Goal: Task Accomplishment & Management: Complete application form

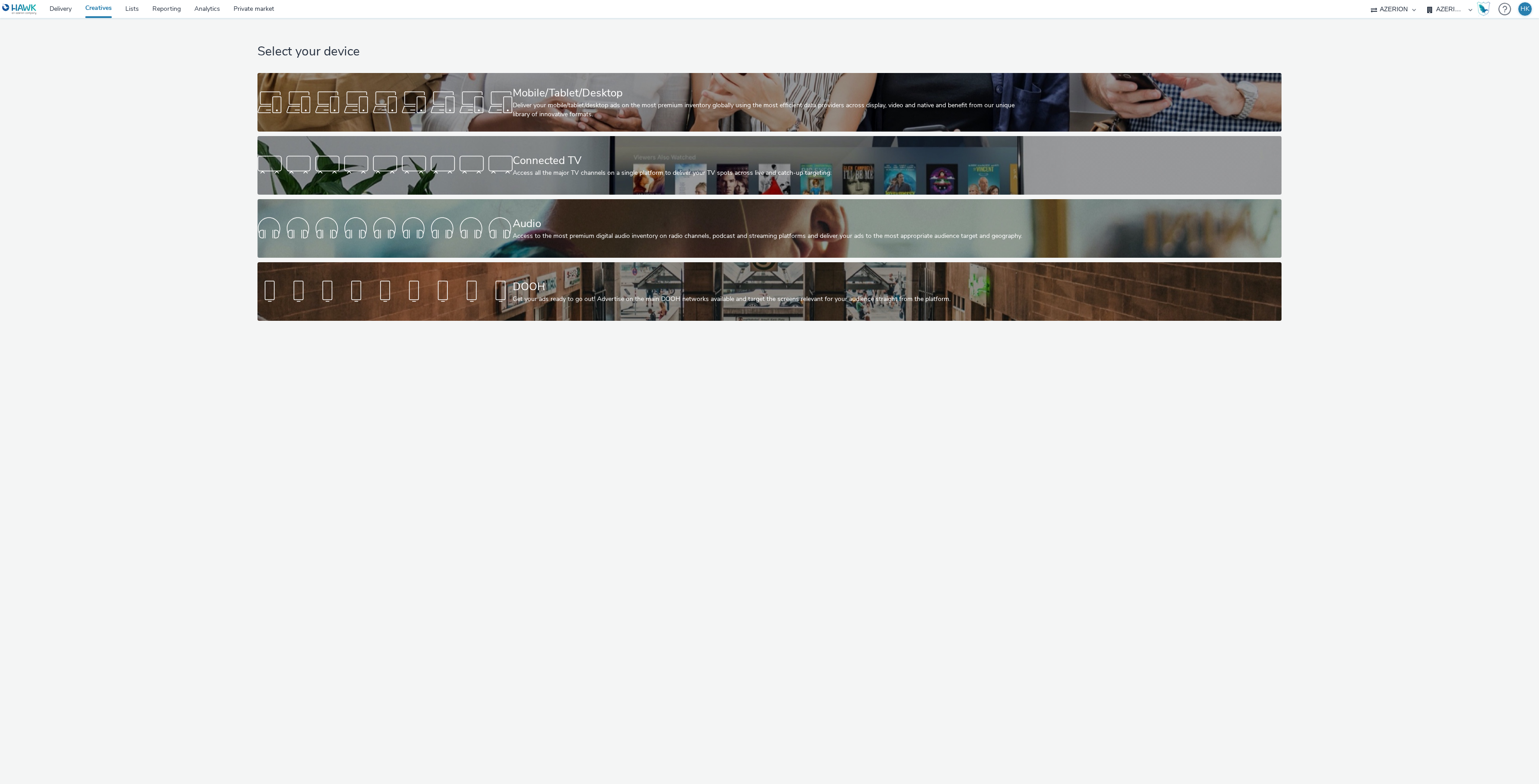
select select "79162ed7-0017-4339-93b0-3399b708648f"
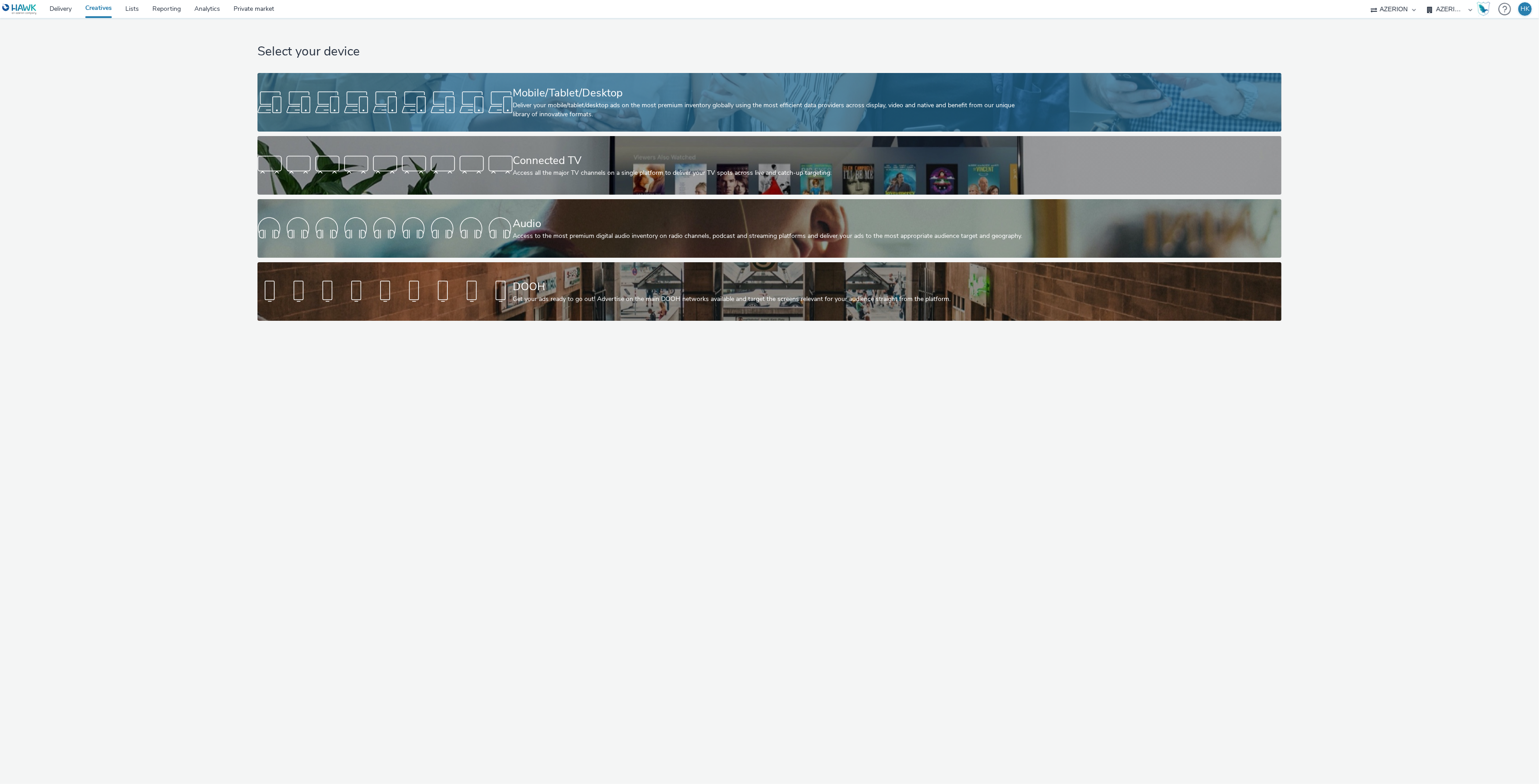
click at [565, 110] on div "Deliver your mobile/tablet/desktop ads on the most premium inventory globally u…" at bounding box center [768, 110] width 510 height 19
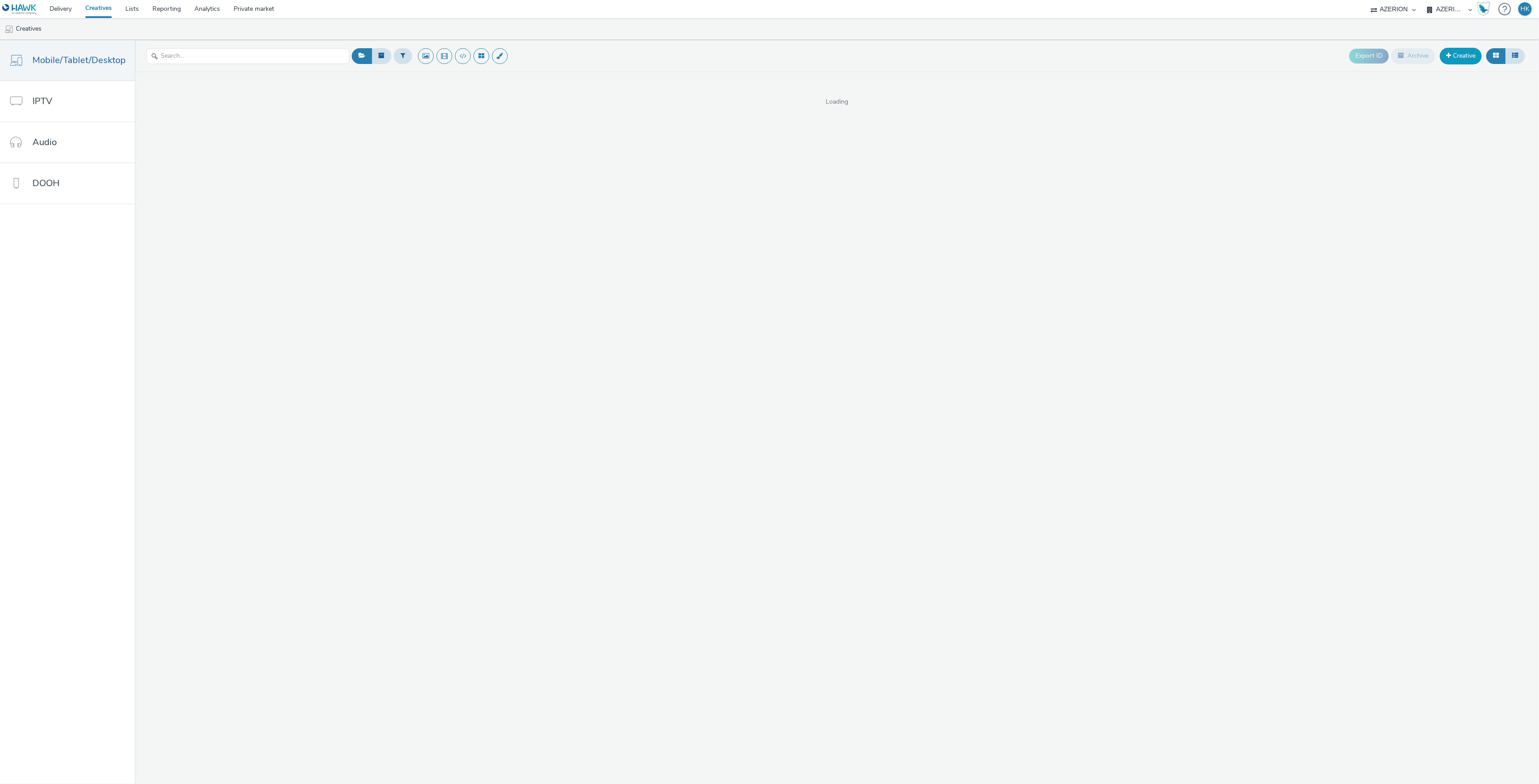
click at [1455, 53] on link "Creative" at bounding box center [1461, 56] width 42 height 16
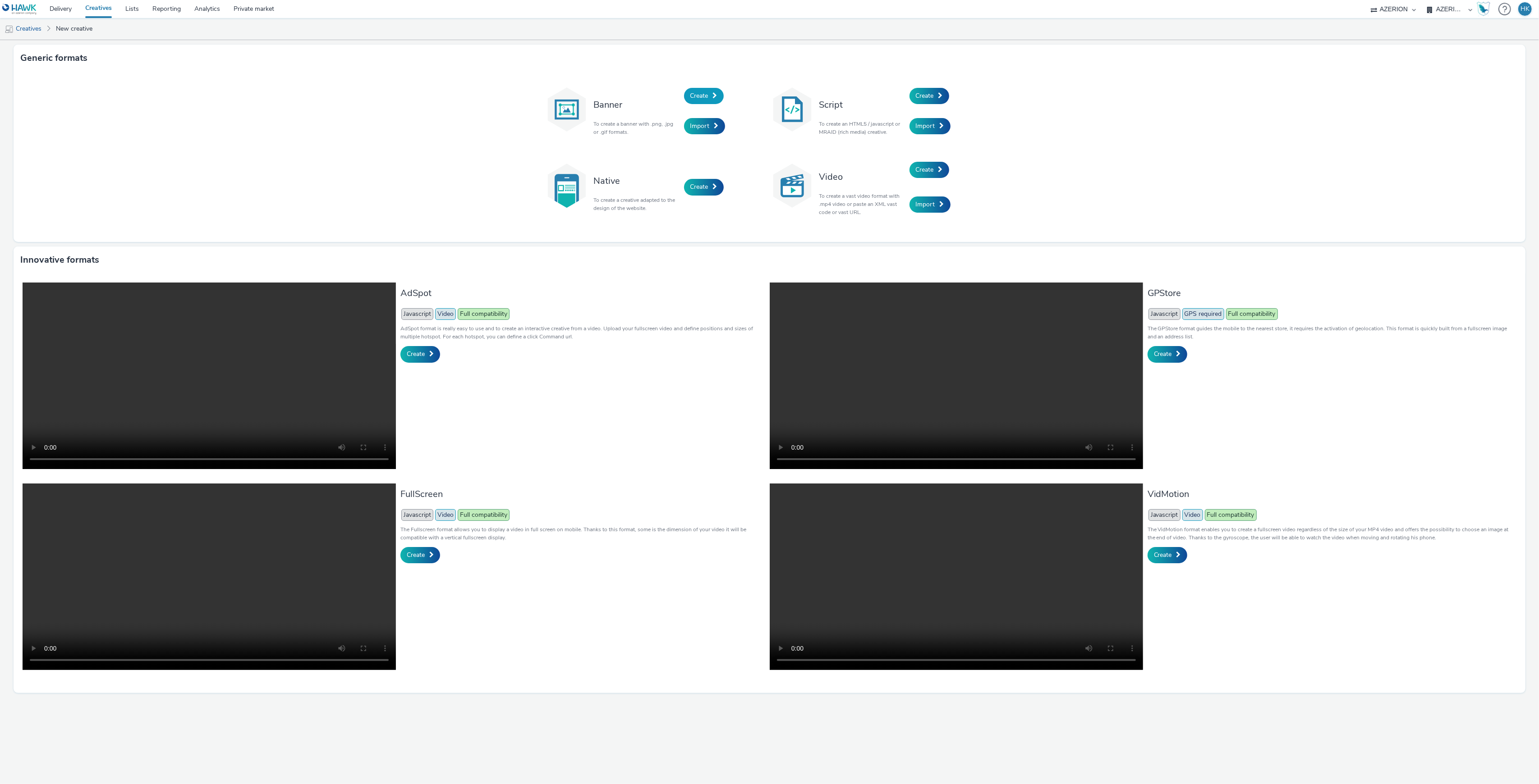
click at [712, 97] on link "Create" at bounding box center [704, 96] width 39 height 16
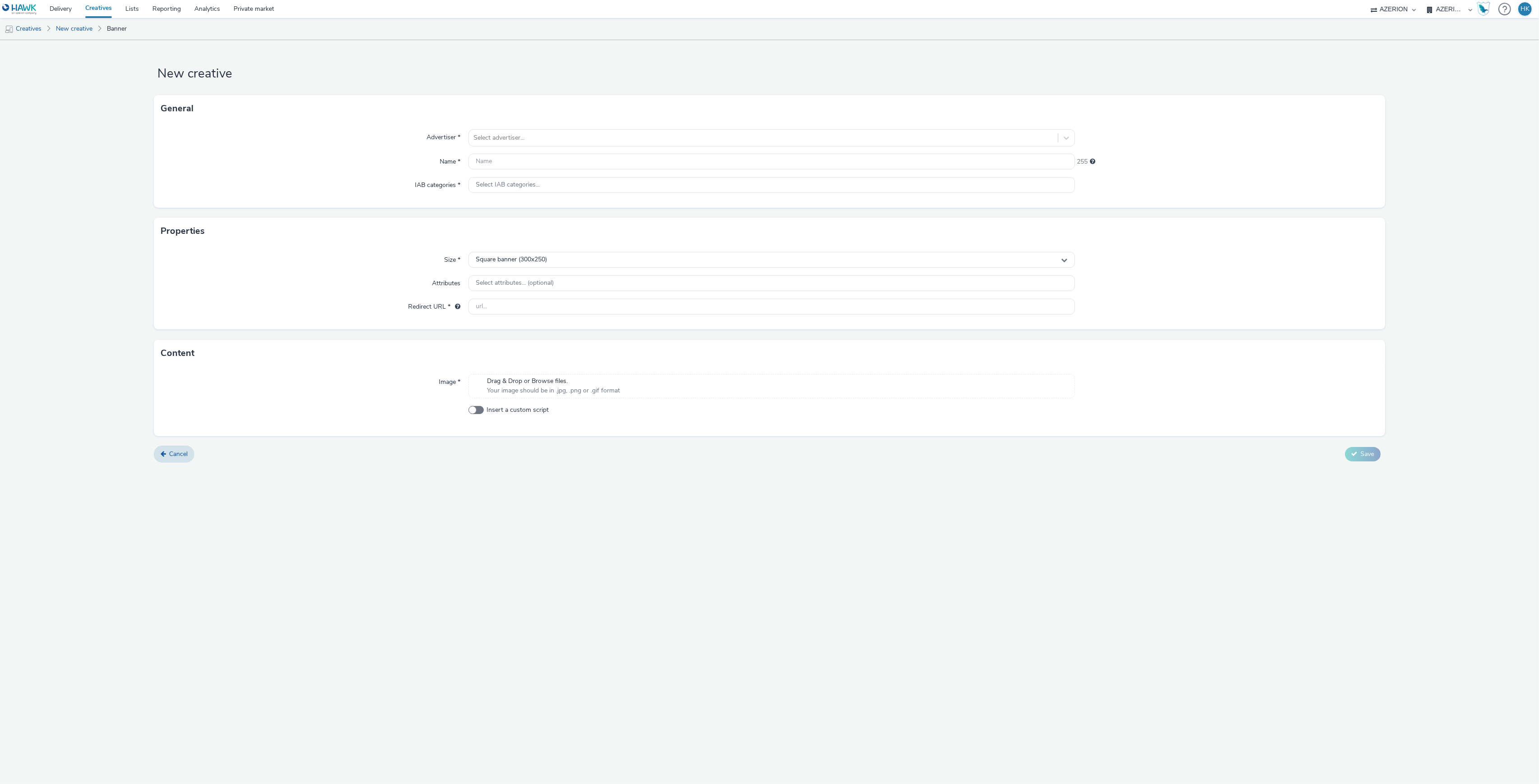
click at [553, 247] on div "Size * Square banner (300x250) Attributes Select attributes... (optional) Redir…" at bounding box center [769, 287] width 1231 height 85
click at [562, 260] on div "Square banner (300x250)" at bounding box center [771, 260] width 606 height 16
click at [560, 271] on input "text" at bounding box center [771, 279] width 605 height 16
type input "2"
type input "320"
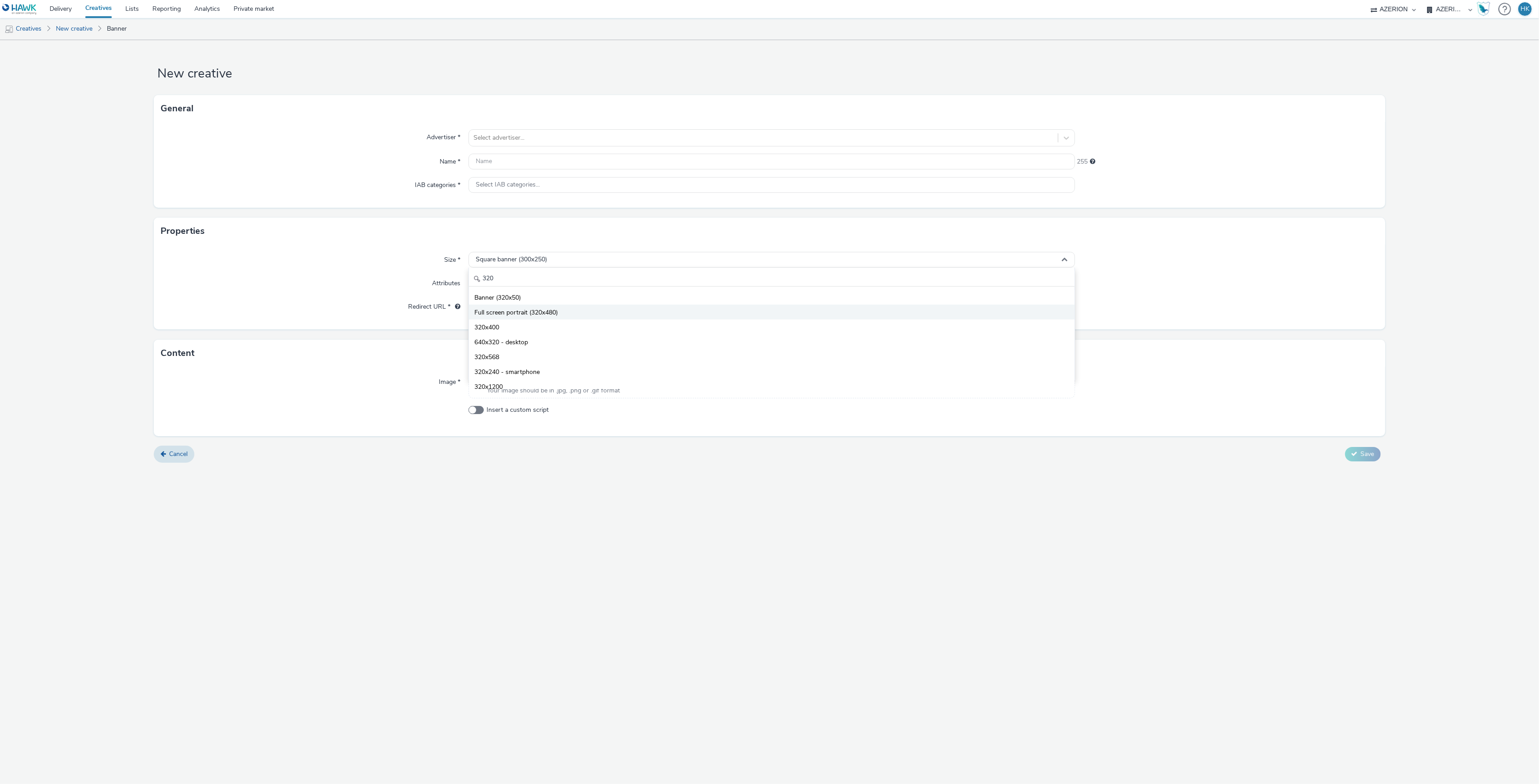
click at [567, 318] on li "Full screen portrait (320x480)" at bounding box center [771, 312] width 605 height 15
click at [501, 164] on input "text" at bounding box center [771, 161] width 606 height 16
paste input "FR_CMIMedia_LGAuto"
paste input "Leapmotor [GEOGRAPHIC_DATA]"
type input "FR_CMIMedia_LGAuto | Interstitial | Leapmotor"
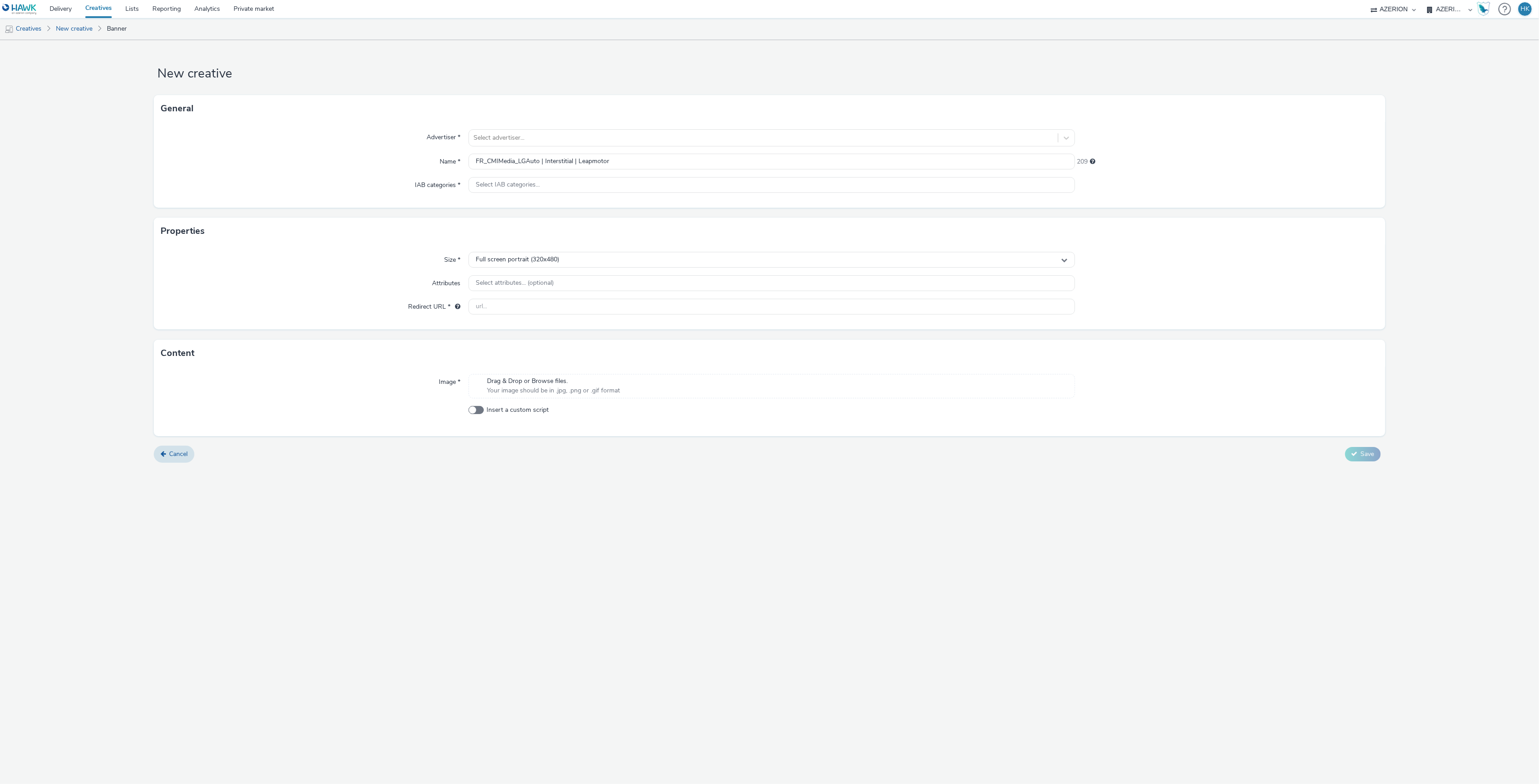
click at [599, 398] on div "Drag & Drop or Browse files. Your image should be in .jpg, .png or .gif format" at bounding box center [771, 386] width 606 height 24
click at [591, 379] on span "Drag & Drop or Browse files." at bounding box center [553, 381] width 133 height 9
click at [531, 308] on input "text" at bounding box center [771, 306] width 606 height 16
paste input "[URL][DOMAIN_NAME][US_STATE]"
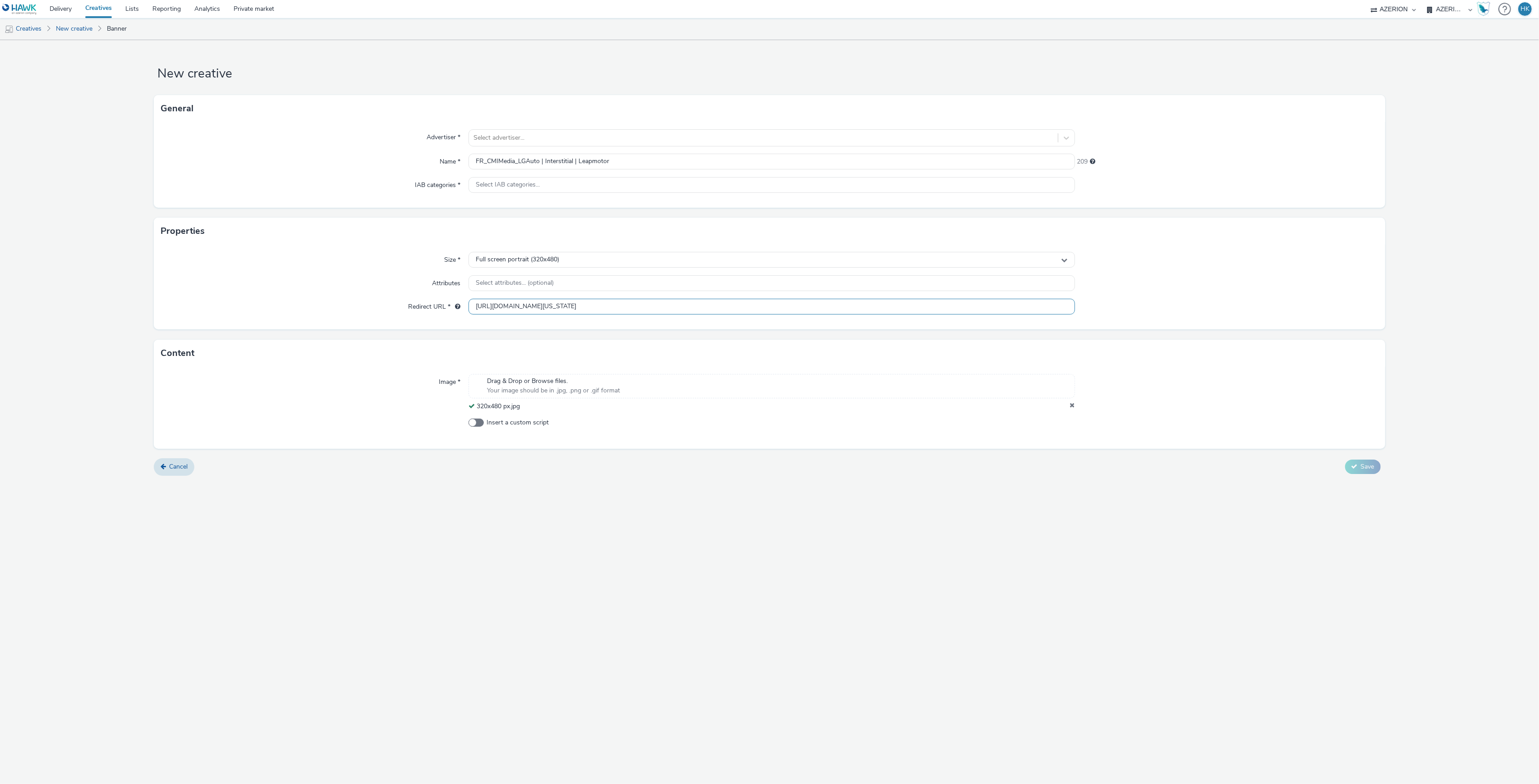
type input "[URL][DOMAIN_NAME][US_STATE]"
click at [740, 557] on div "New creative General Advertiser * Select advertiser... Name * FR_CMIMedia_LGAut…" at bounding box center [770, 412] width 1539 height 744
click at [551, 134] on div at bounding box center [763, 138] width 580 height 11
click at [330, 152] on div "Advertiser * option 1er Regiment Thierville focused, 1 of 10. 10 results availa…" at bounding box center [769, 165] width 1231 height 85
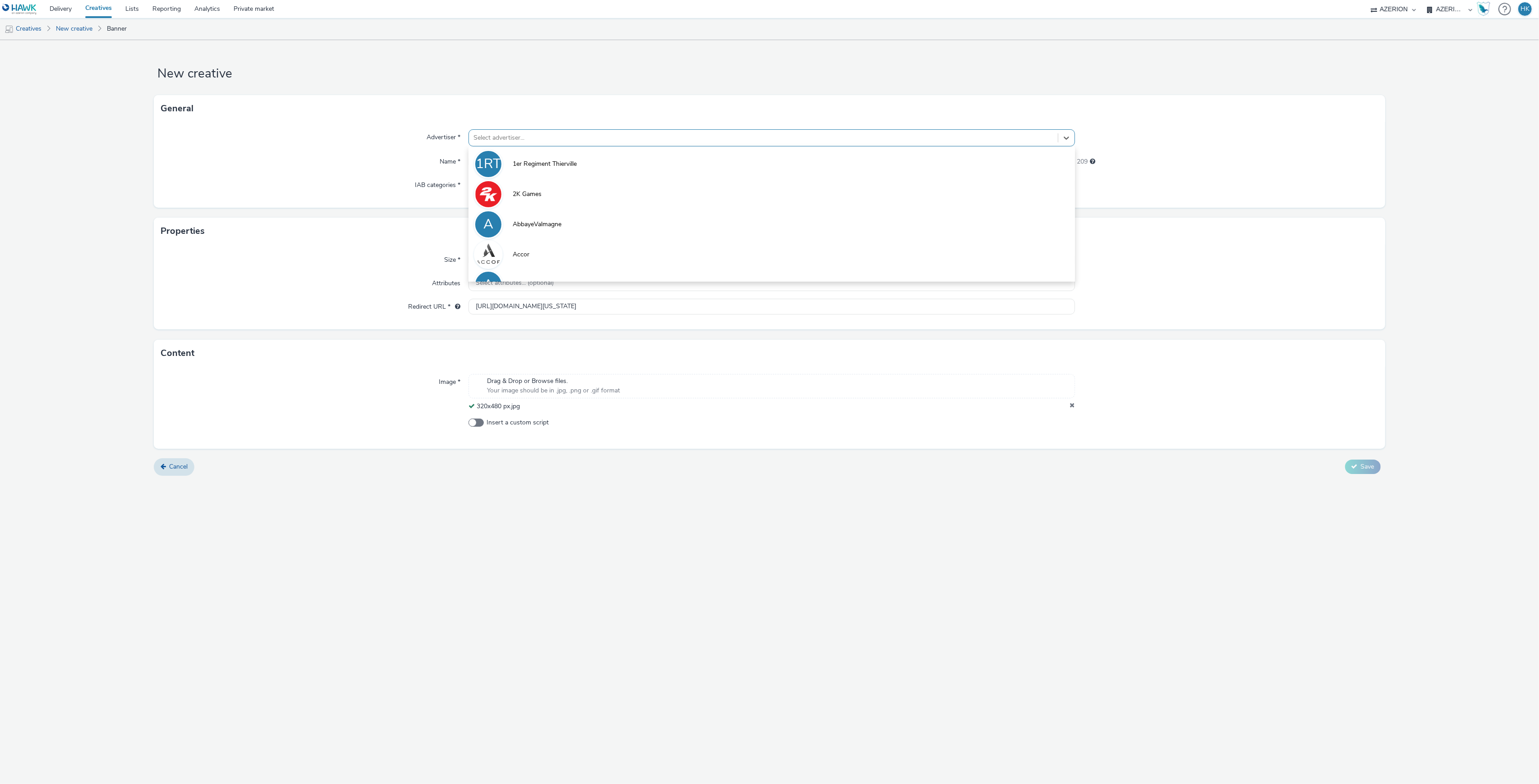
click at [552, 137] on div at bounding box center [763, 138] width 580 height 11
type input "LG"
click at [562, 156] on li "LA LG Auto" at bounding box center [771, 163] width 606 height 30
click at [1073, 408] on icon at bounding box center [1072, 411] width 5 height 9
click at [676, 395] on div "Drag & Drop or Browse files. Your image should be in .jpg, .png or .gif format" at bounding box center [771, 392] width 606 height 24
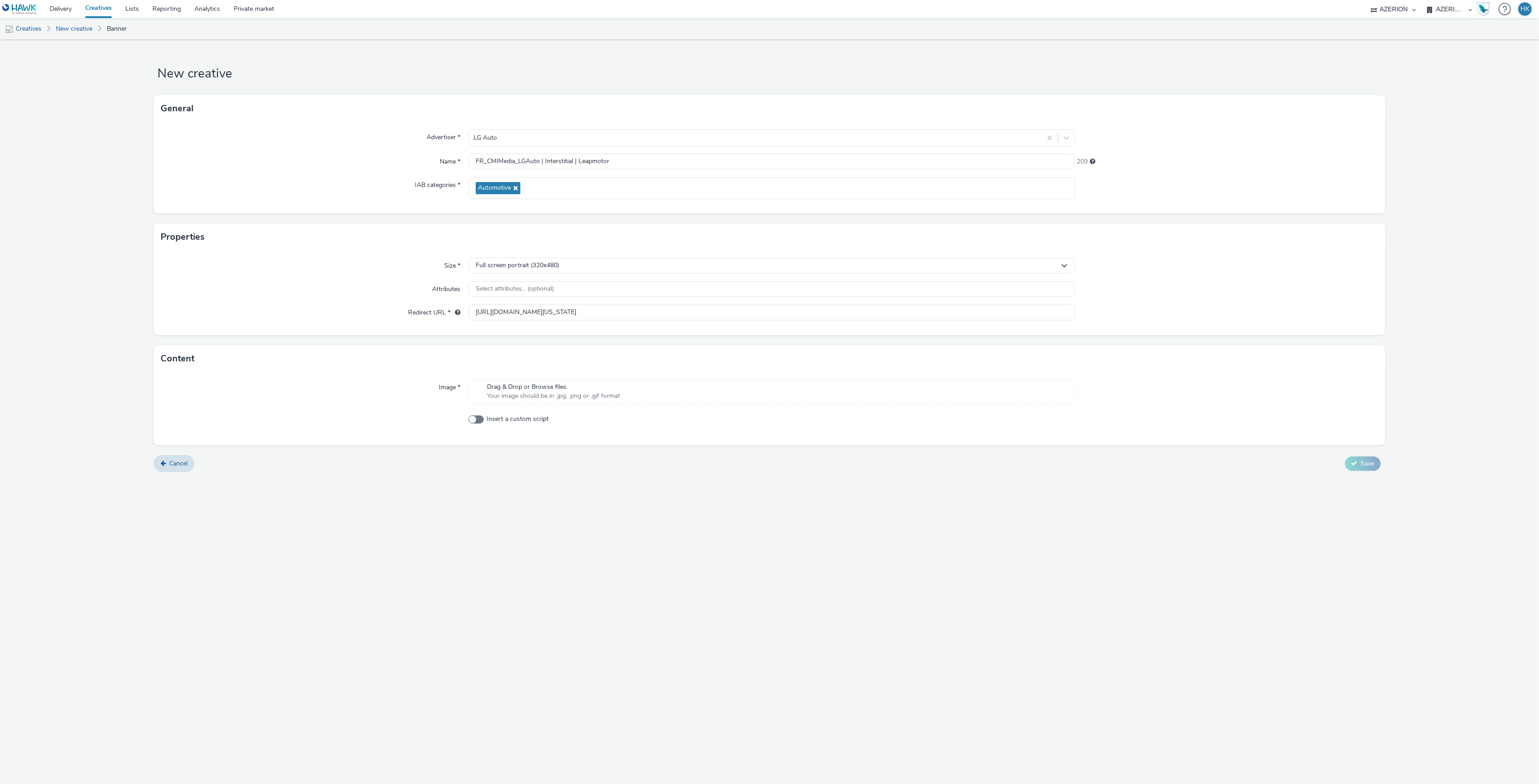
click at [710, 391] on div "Drag & Drop or Browse files. Your image should be in .jpg, .png or .gif format" at bounding box center [771, 392] width 606 height 24
click at [1366, 476] on span "Save" at bounding box center [1368, 472] width 14 height 8
click at [1072, 412] on icon at bounding box center [1072, 411] width 5 height 9
click at [614, 405] on div "Drag & Drop or Browse files. Your image should be in .jpg, .png or .gif format" at bounding box center [771, 393] width 606 height 28
click at [614, 399] on span "Your image should be in .jpg, .png or .gif format" at bounding box center [553, 396] width 133 height 9
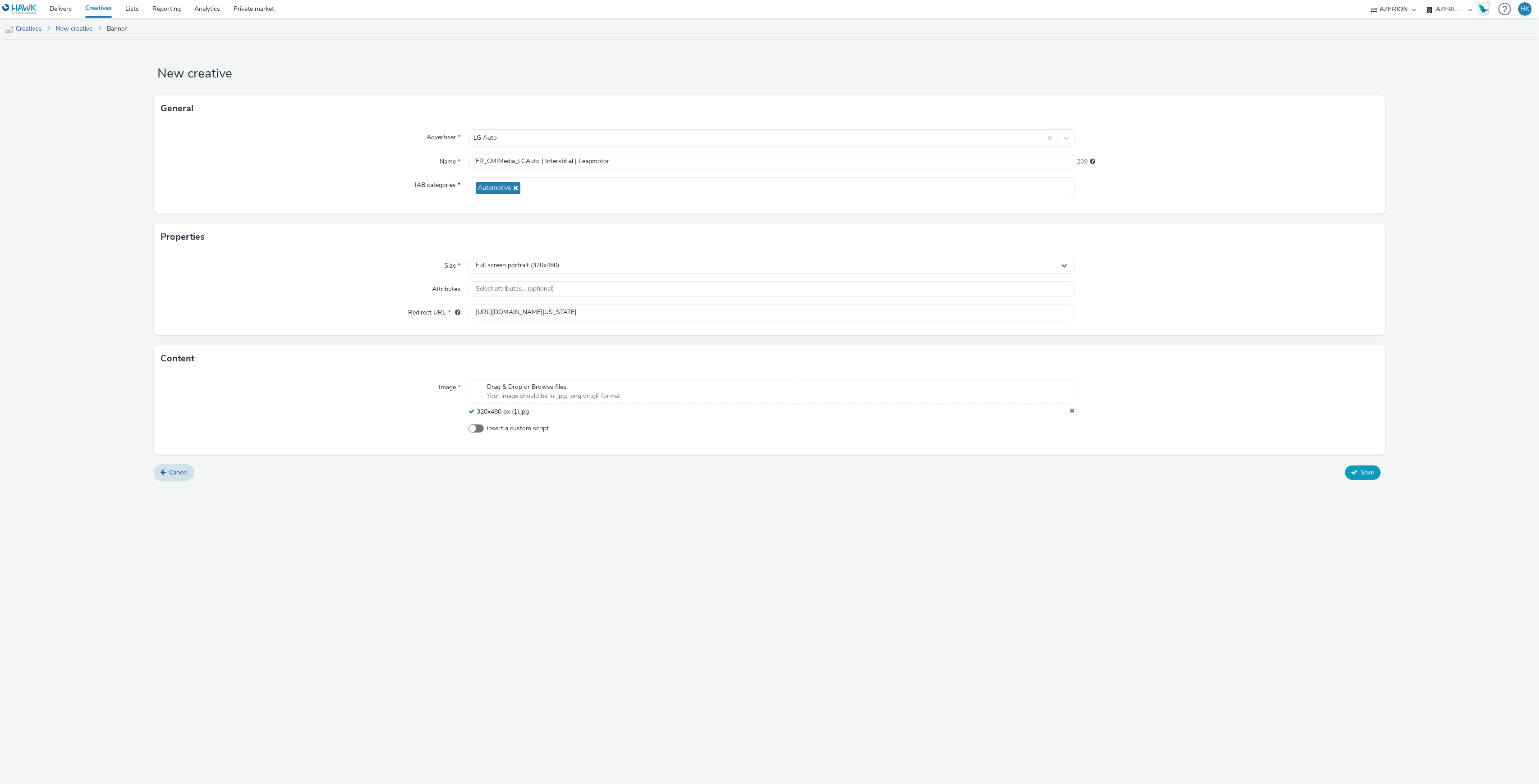
click at [1361, 472] on span "Save" at bounding box center [1368, 472] width 14 height 8
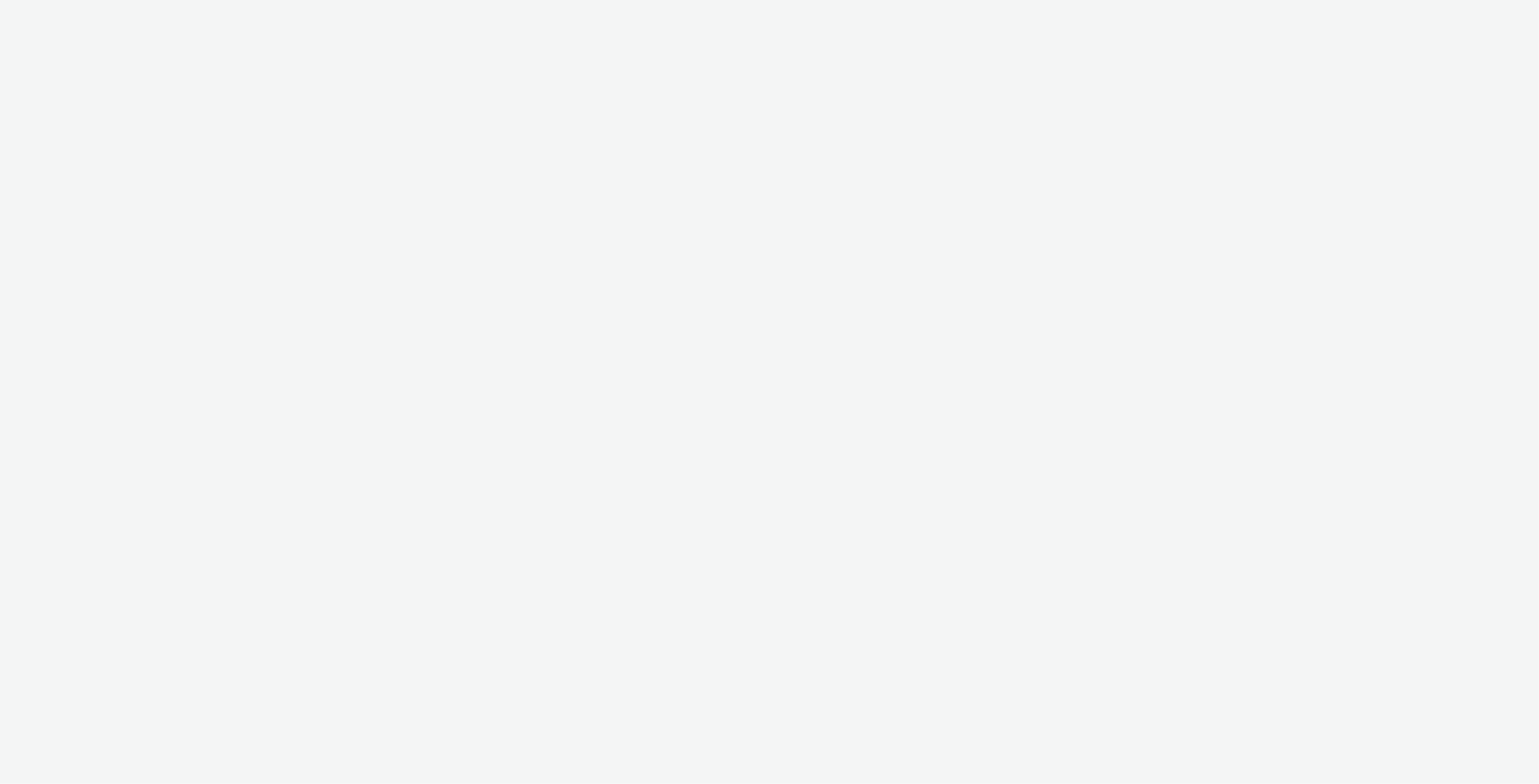
select select "79162ed7-0017-4339-93b0-3399b708648f"
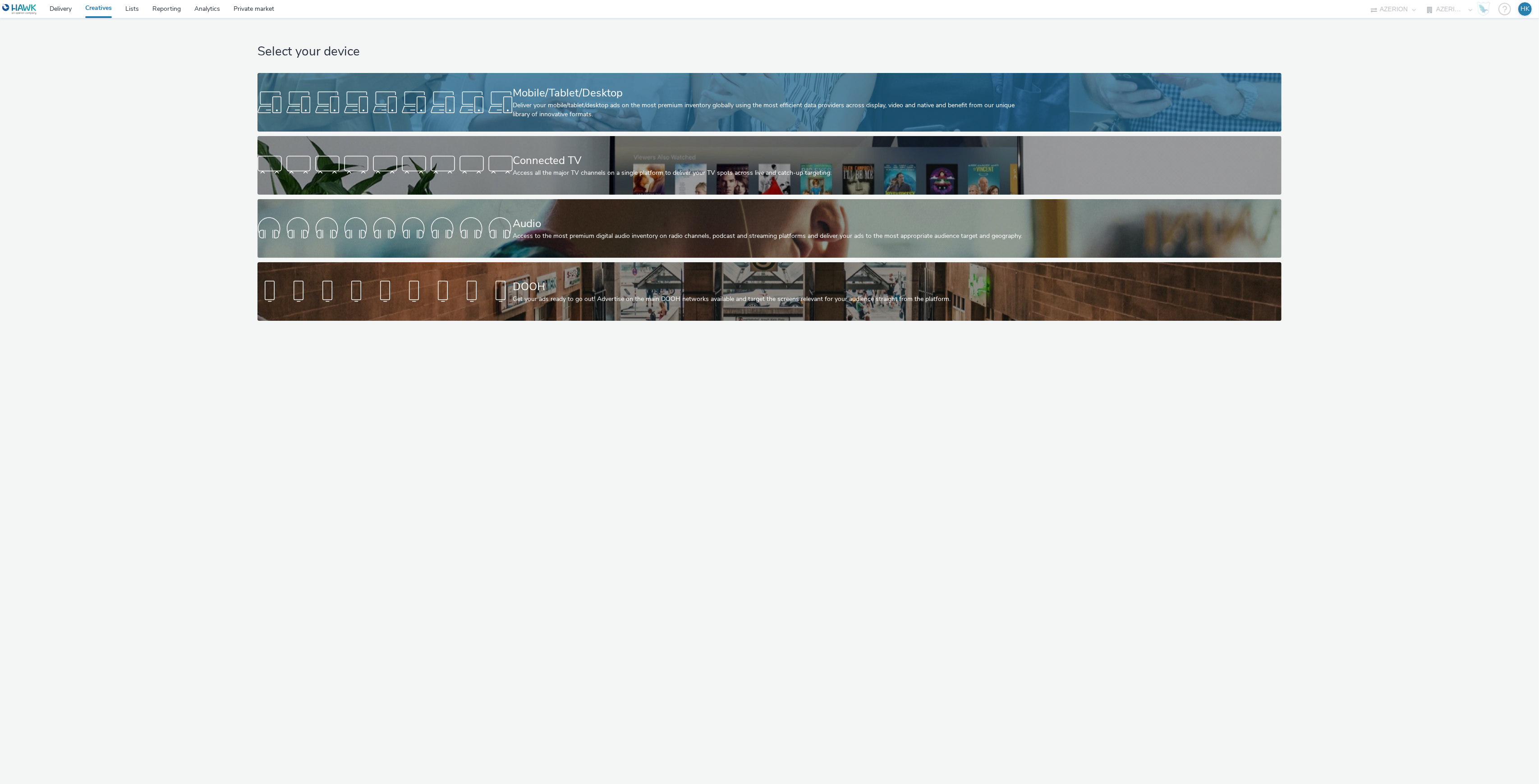
click at [558, 101] on div "Deliver your mobile/tablet/desktop ads on the most premium inventory globally u…" at bounding box center [768, 110] width 510 height 19
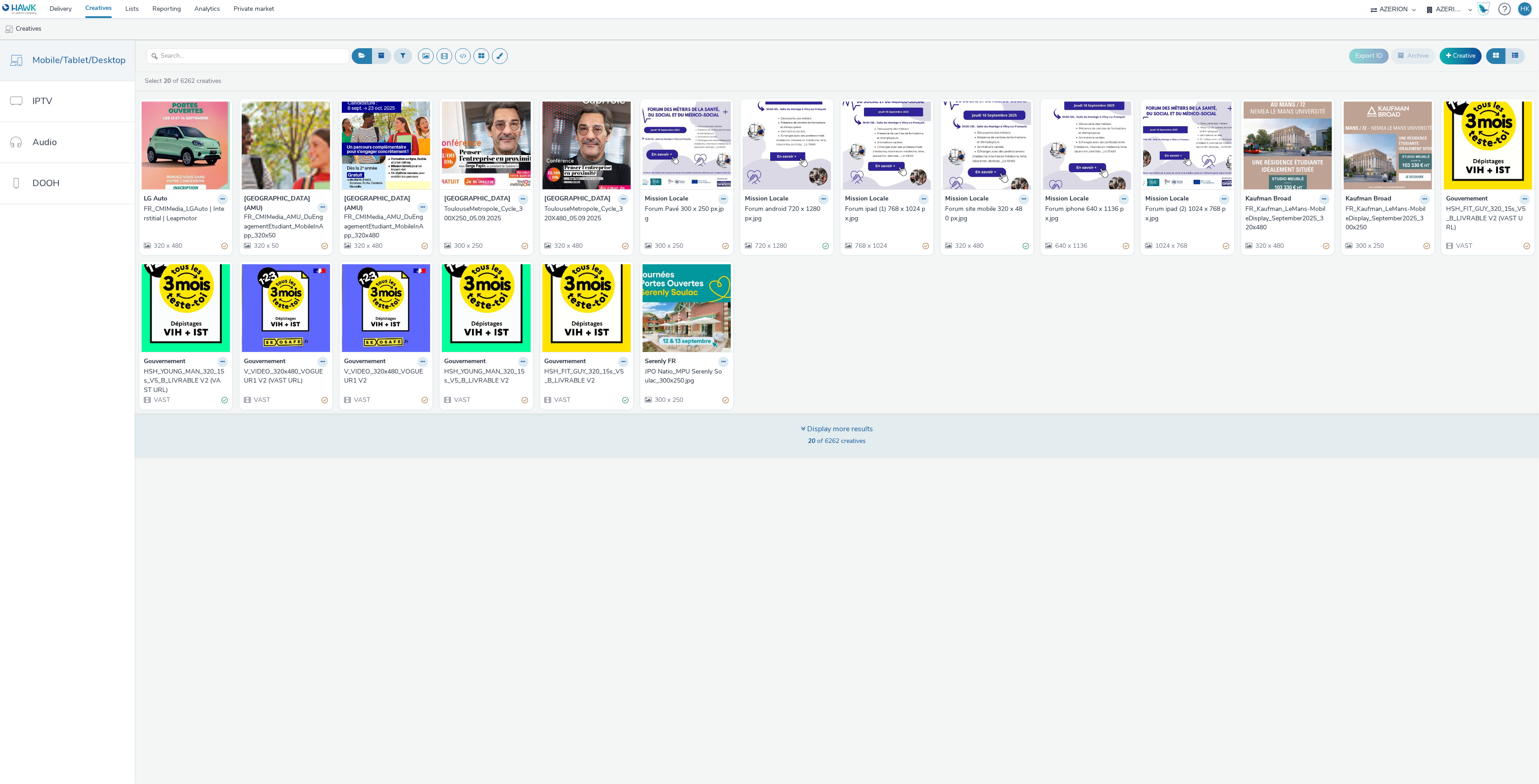
click at [983, 428] on div "Display more results 20 of 6262 creatives" at bounding box center [836, 435] width 1411 height 44
click at [836, 438] on span "20 of 6262 creatives" at bounding box center [837, 441] width 58 height 8
click at [809, 428] on div "Display more results" at bounding box center [836, 429] width 72 height 10
click at [803, 428] on icon at bounding box center [803, 429] width 5 height 7
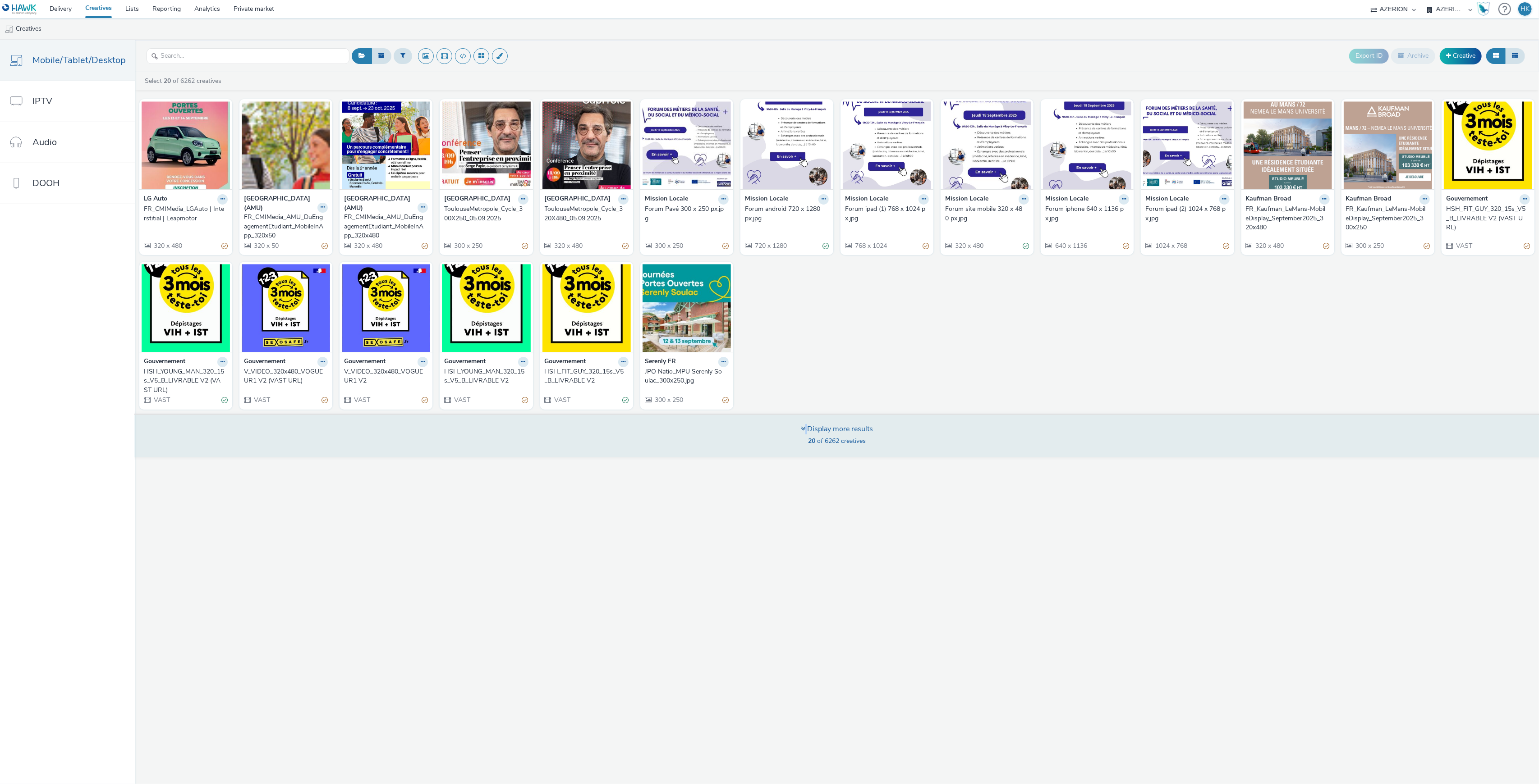
click at [803, 428] on icon at bounding box center [803, 429] width 5 height 7
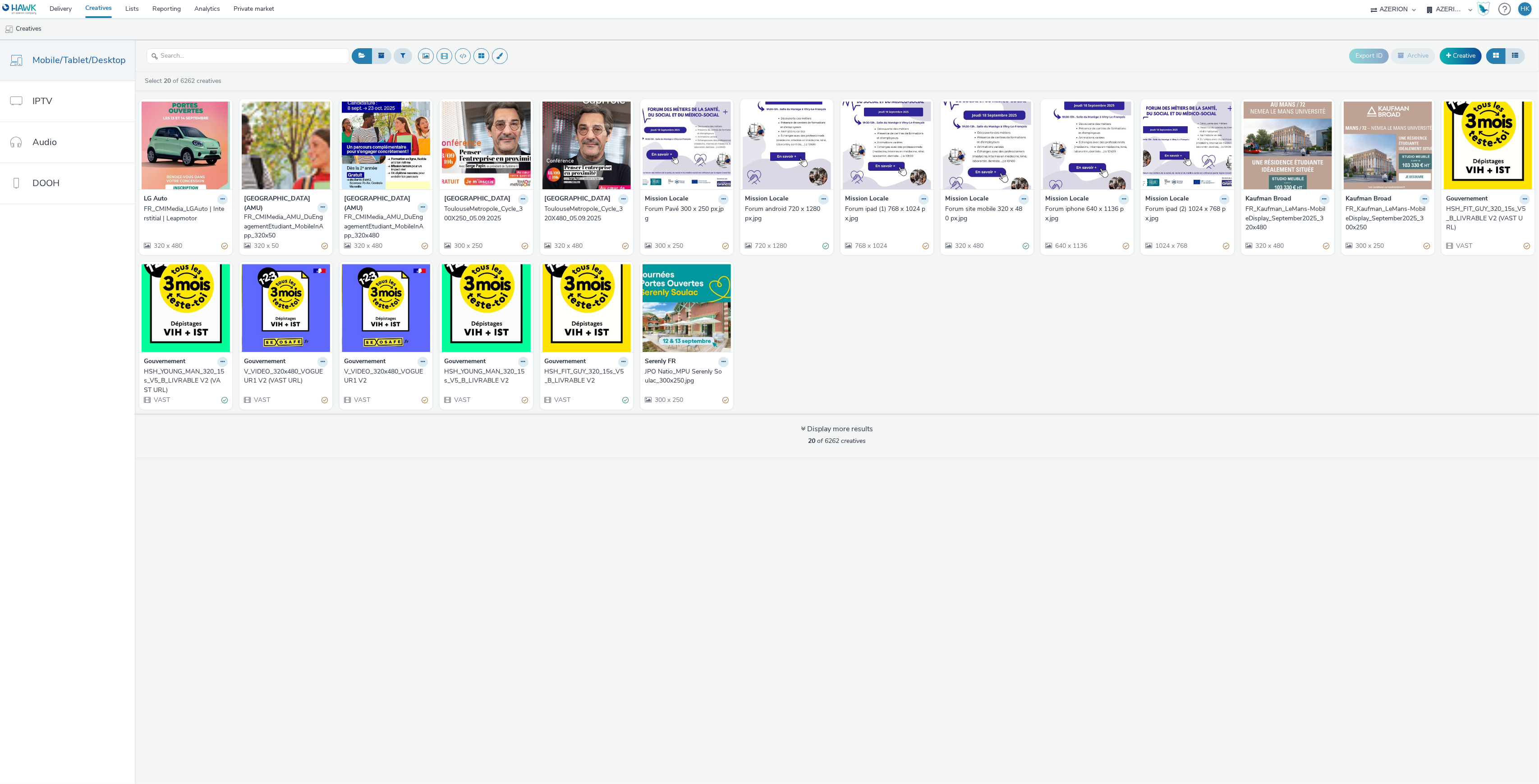
click at [860, 489] on div "Export ID Archive Creative Select 20 of 6262 creatives LG Auto FR_CMIMedia_LGAu…" at bounding box center [837, 412] width 1404 height 744
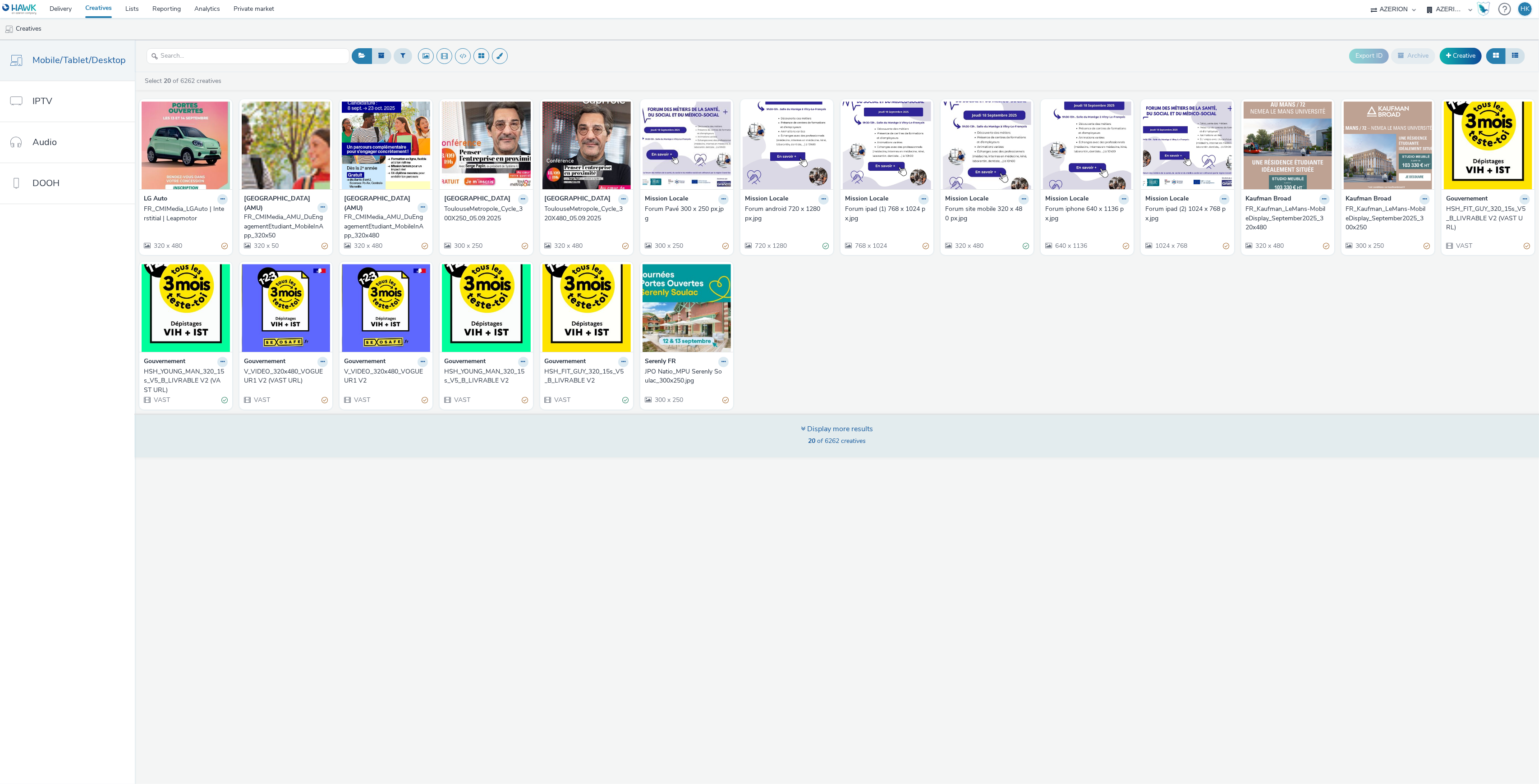
click at [881, 436] on div "Display more results 20 of 6262 creatives" at bounding box center [836, 435] width 1411 height 44
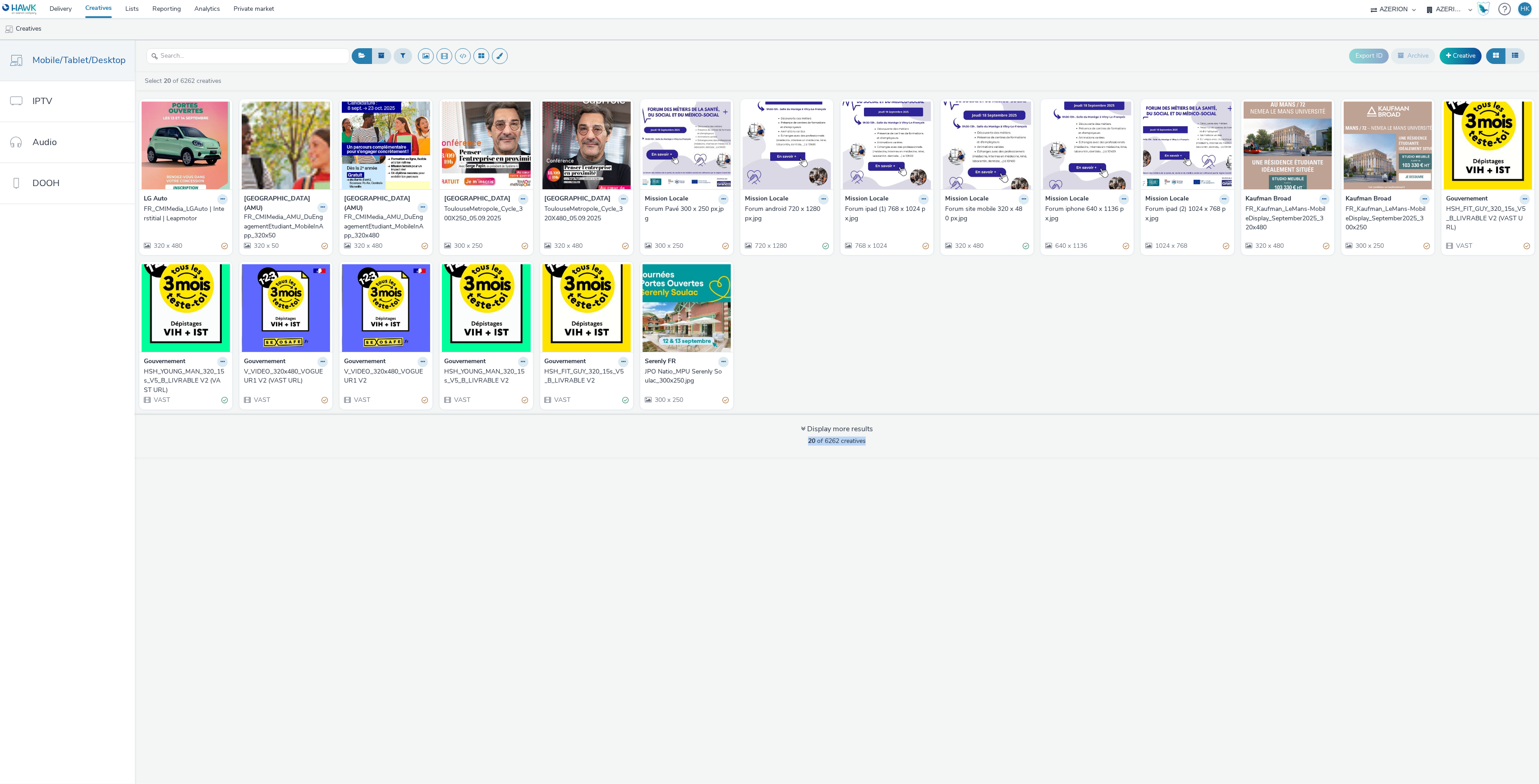
click at [810, 519] on div "Export ID Archive Creative Select 20 of 6262 creatives LG Auto FR_CMIMedia_LGAu…" at bounding box center [837, 412] width 1404 height 744
click at [821, 460] on div "Export ID Archive Creative Select 20 of 6262 creatives LG Auto FR_CMIMedia_LGAu…" at bounding box center [837, 412] width 1404 height 744
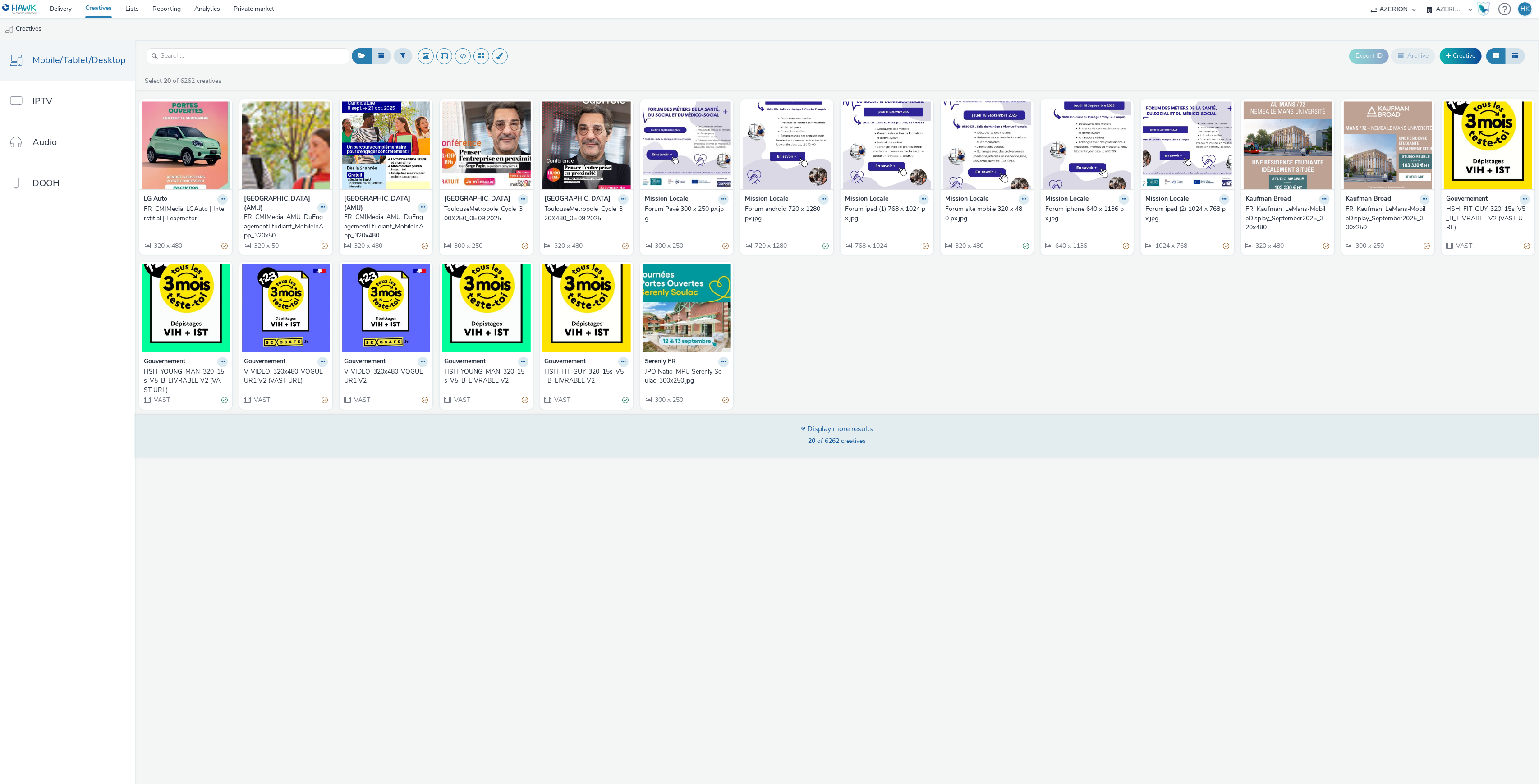
click at [825, 438] on span "20 of 6262 creatives" at bounding box center [837, 441] width 58 height 8
click at [826, 436] on div "Display more results 20 of 6262 creatives" at bounding box center [836, 436] width 72 height 24
click at [1062, 421] on div "Display more results 20 of 6262 creatives" at bounding box center [836, 435] width 1411 height 44
drag, startPoint x: 1003, startPoint y: 432, endPoint x: 1014, endPoint y: 433, distance: 11.0
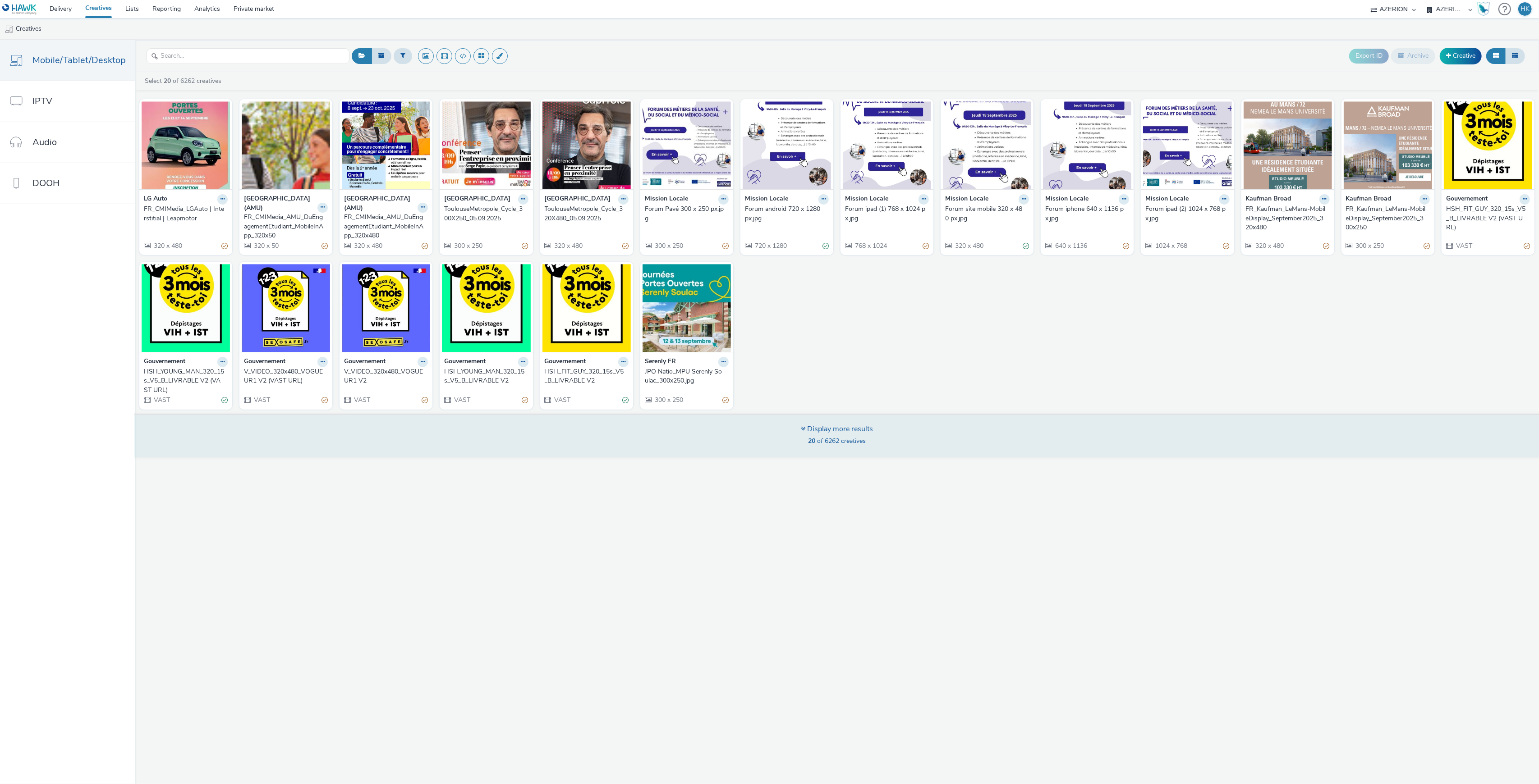
click at [1011, 432] on div "Display more results 20 of 6262 creatives" at bounding box center [836, 435] width 1411 height 44
click at [1032, 417] on div "Display more results 20 of 6262 creatives" at bounding box center [836, 435] width 1411 height 44
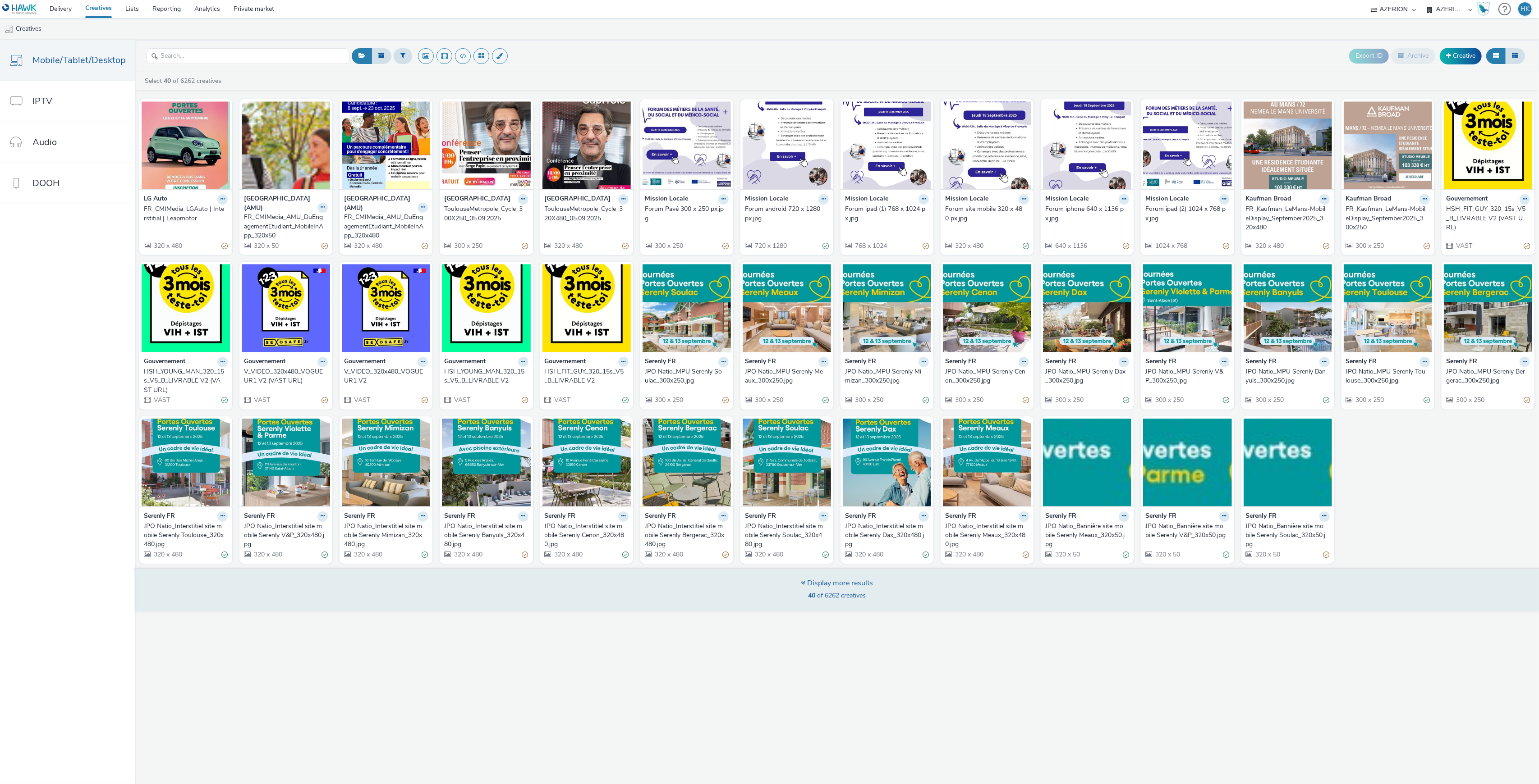
click at [863, 600] on span "40 of 6262 creatives" at bounding box center [837, 595] width 58 height 8
click at [843, 589] on div "Display more results" at bounding box center [836, 583] width 72 height 10
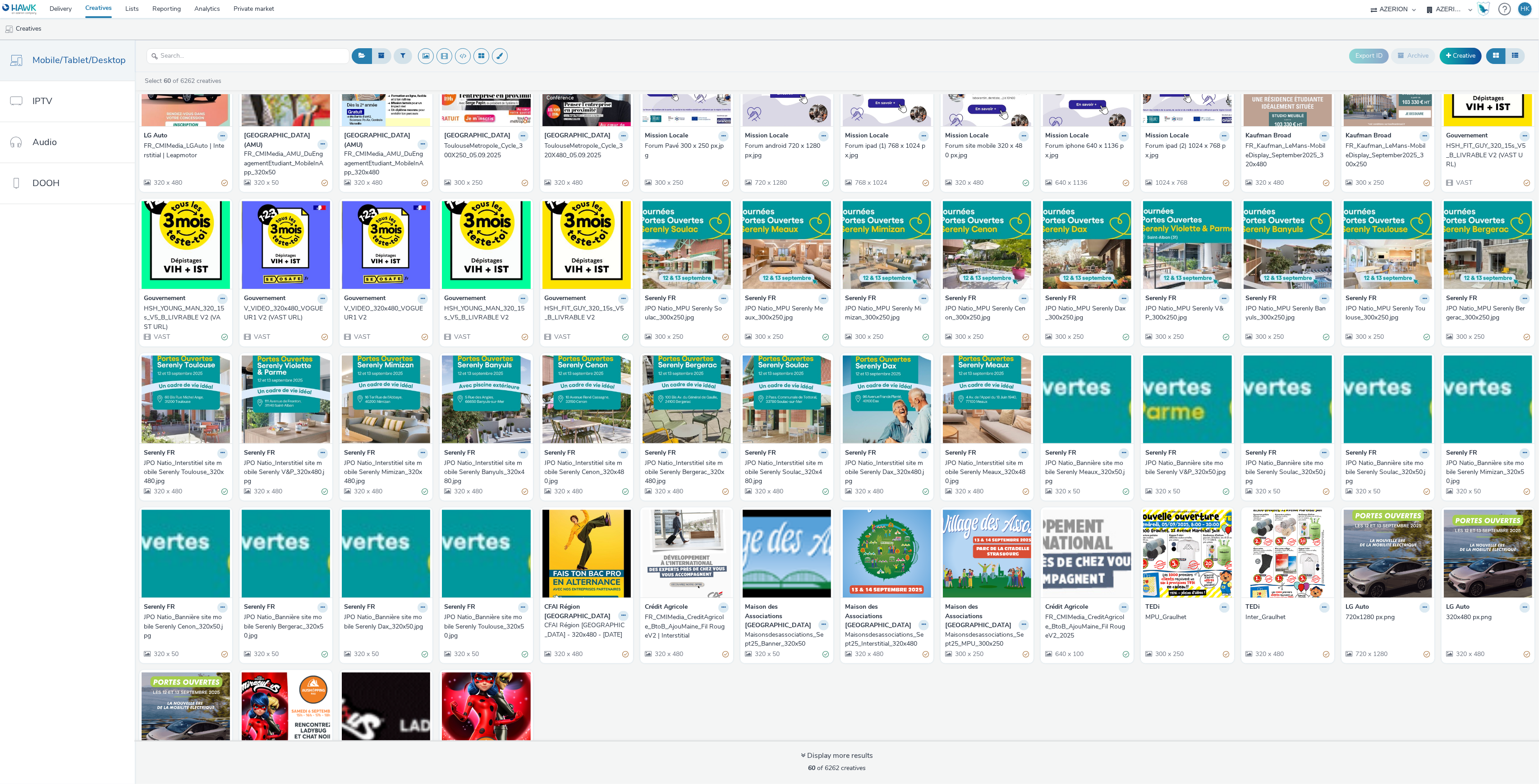
scroll to position [137, 0]
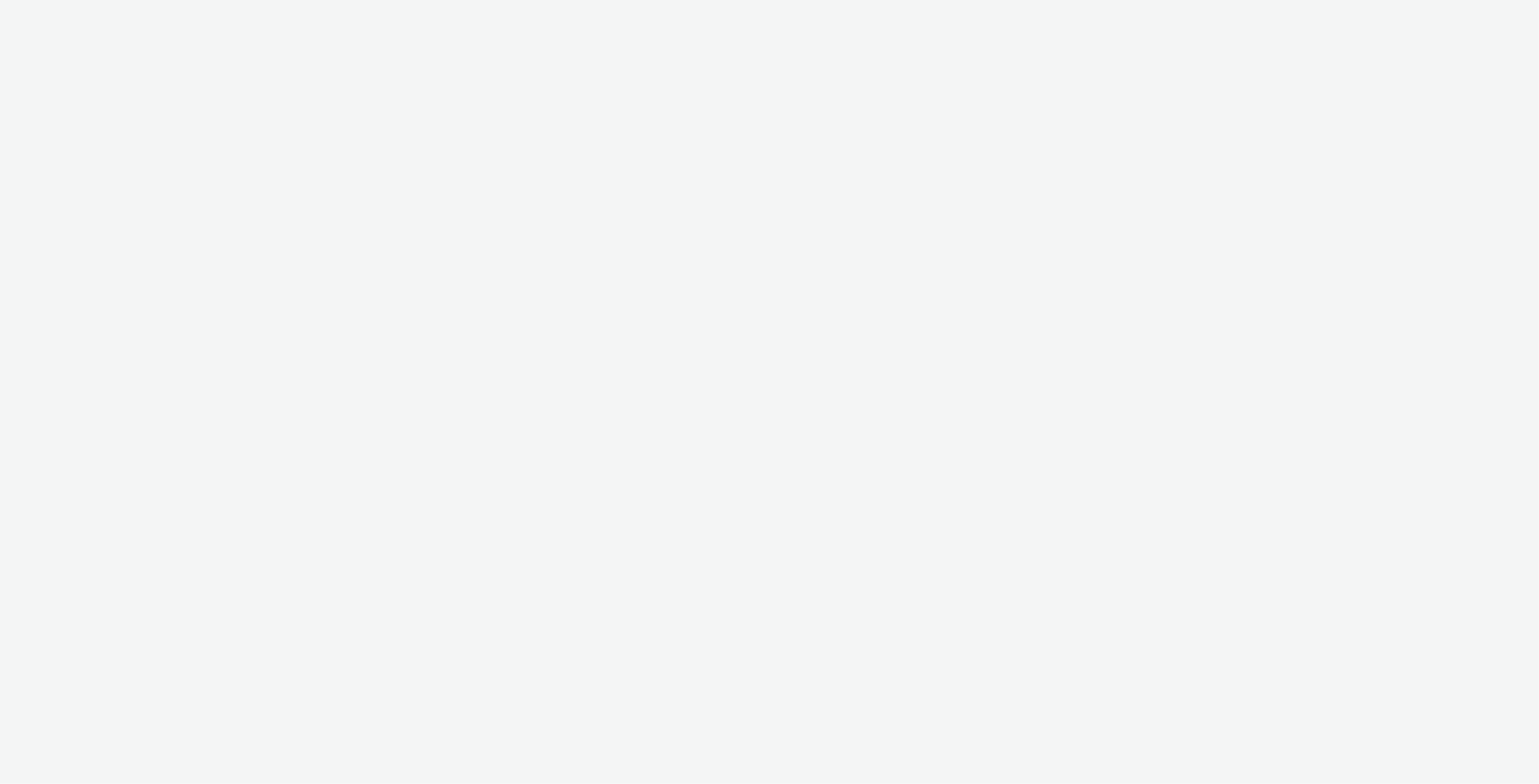
select select "79162ed7-0017-4339-93b0-3399b708648f"
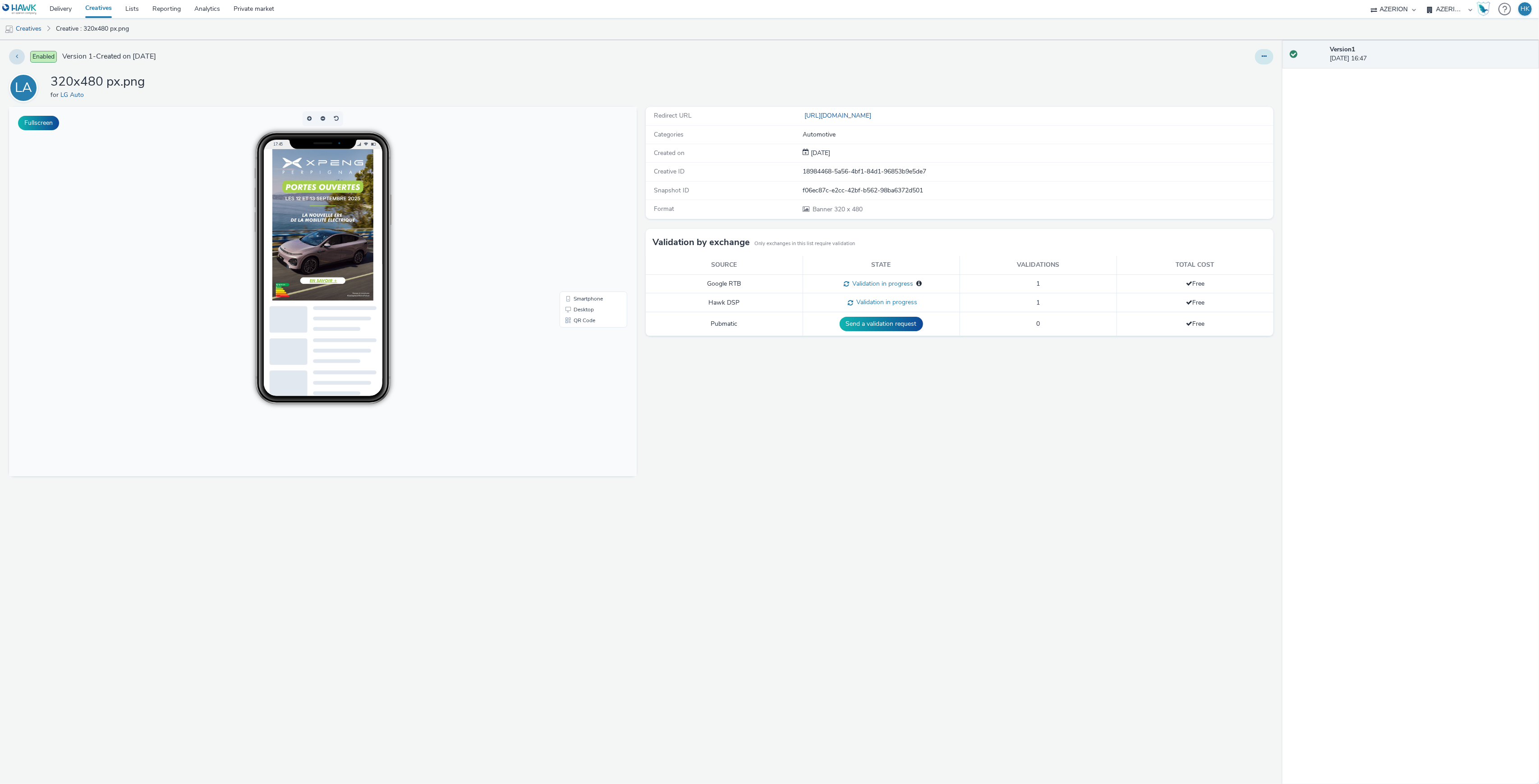
click at [1272, 54] on button at bounding box center [1264, 57] width 19 height 16
click at [1247, 75] on link "Edit" at bounding box center [1239, 75] width 68 height 18
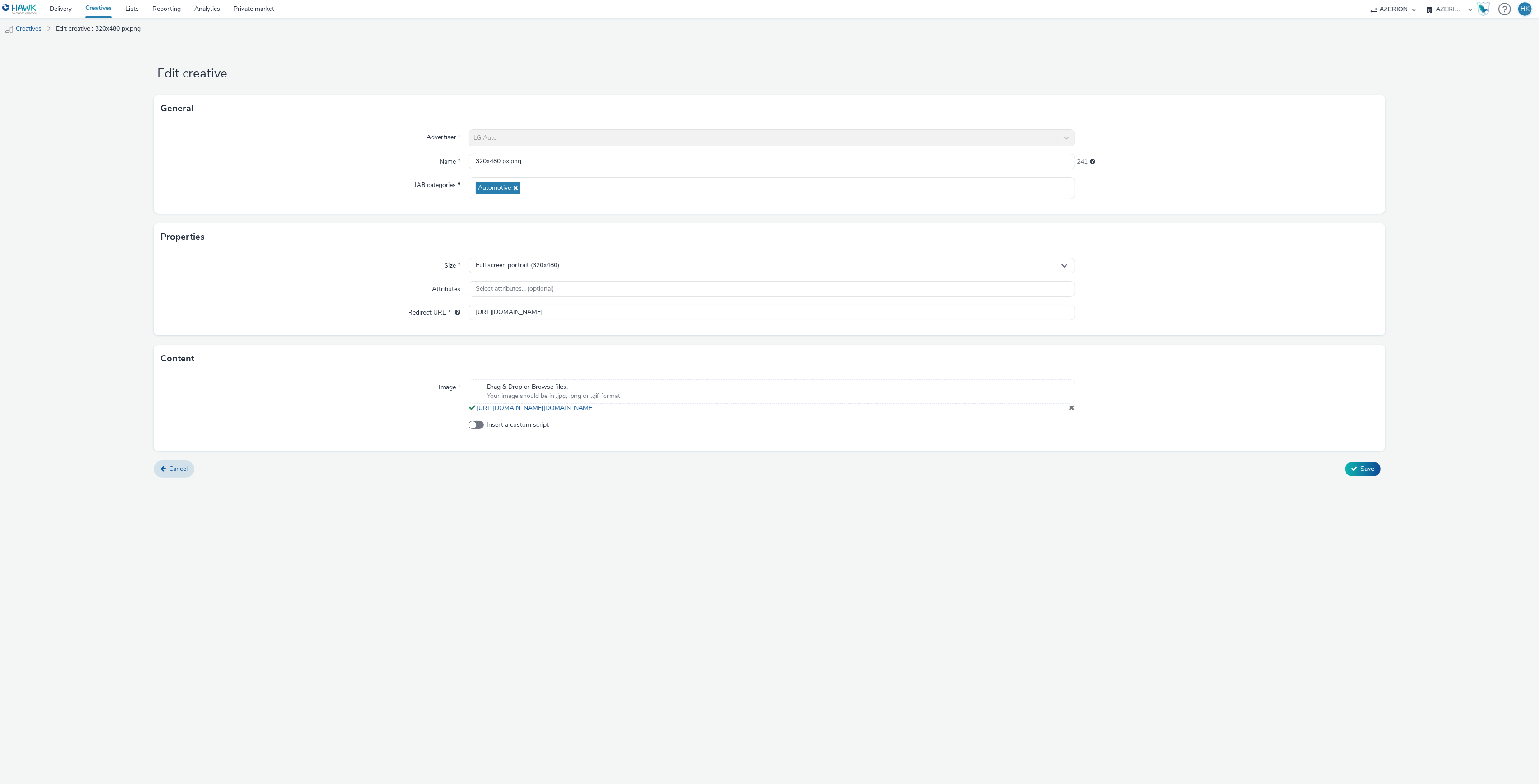
click at [1072, 407] on span at bounding box center [1072, 407] width 6 height 7
click at [644, 398] on div "Drag & Drop or Browse files. Your image should be in .jpg, .png or .gif format" at bounding box center [771, 392] width 606 height 24
click at [1372, 471] on span "Save" at bounding box center [1368, 472] width 14 height 8
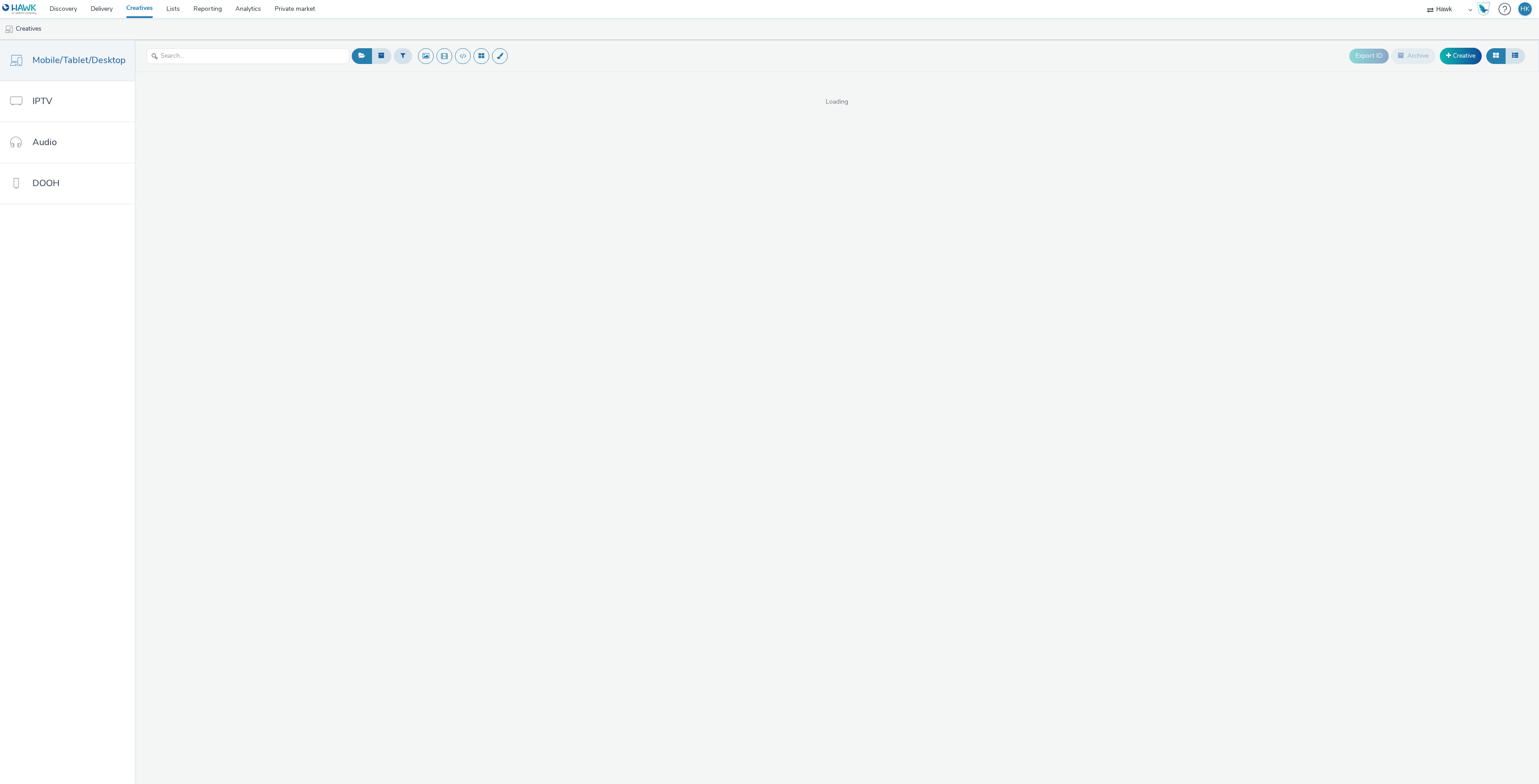
select select "11a7df10-284f-415c-b52a-427acf4c31ae"
click at [1457, 54] on link "Creative" at bounding box center [1461, 56] width 42 height 16
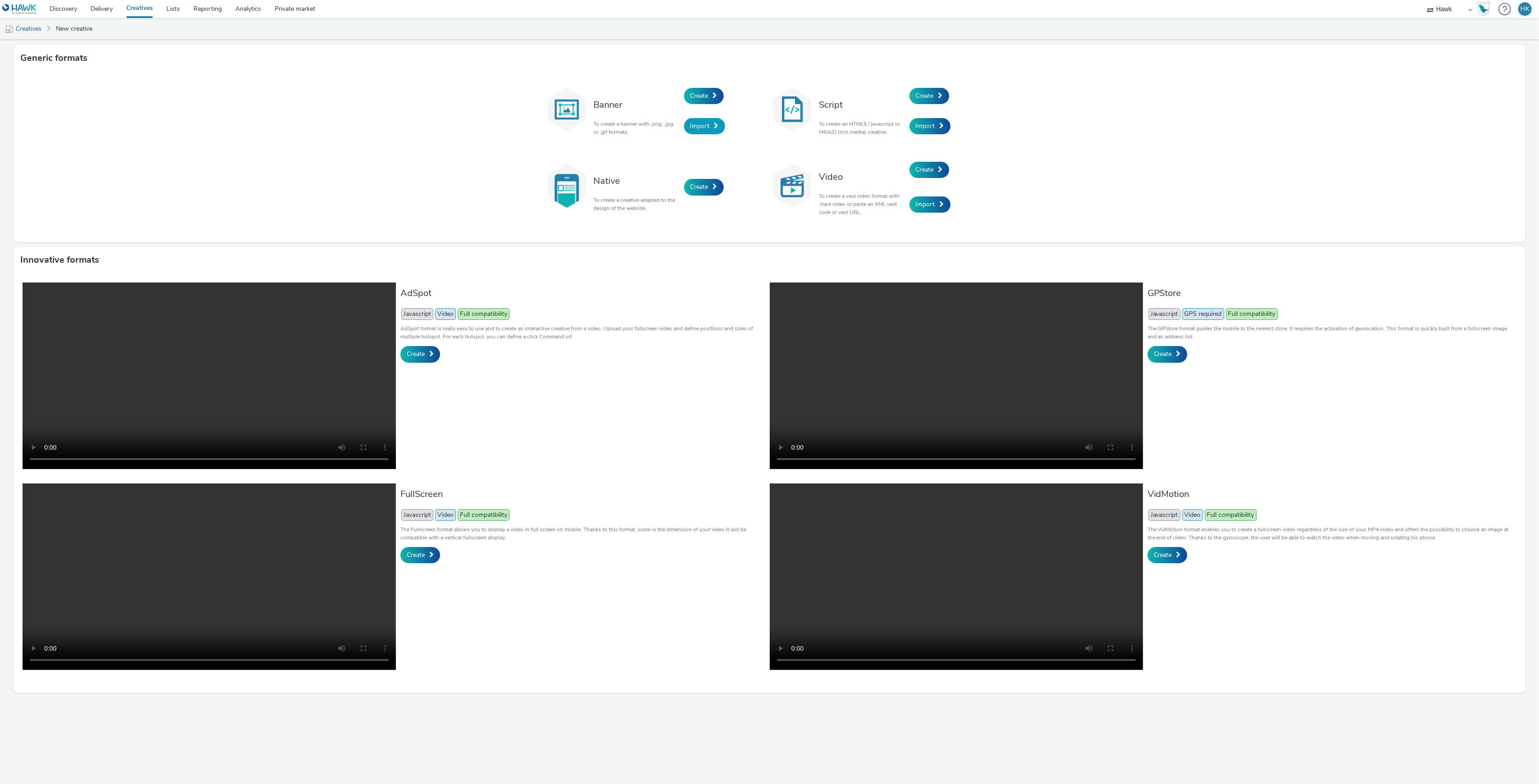
click at [707, 129] on span "Import" at bounding box center [700, 126] width 19 height 8
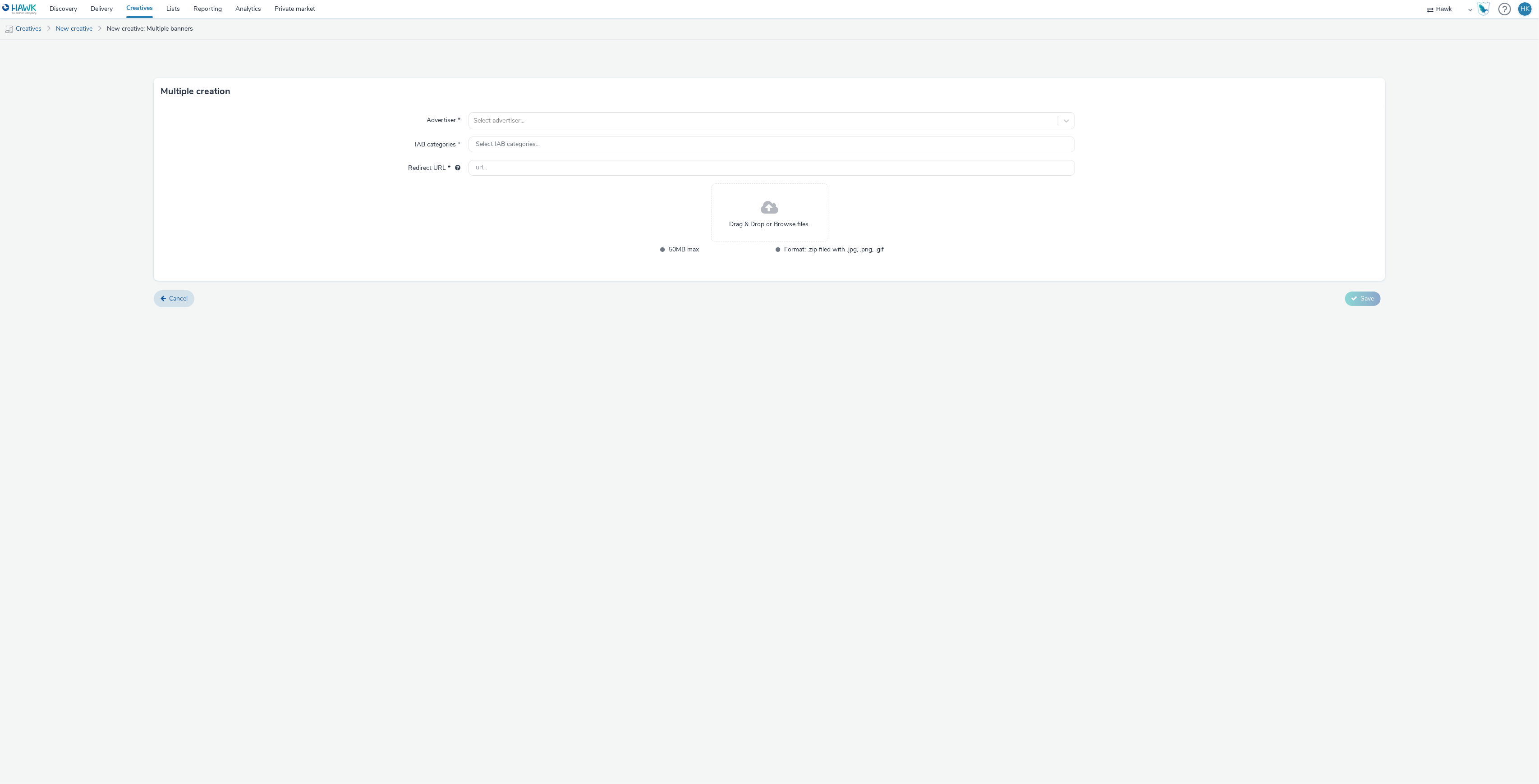
click at [788, 213] on div "Drag & Drop or Browse files." at bounding box center [770, 213] width 117 height 59
click at [538, 123] on div at bounding box center [763, 121] width 580 height 11
type input "Camer"
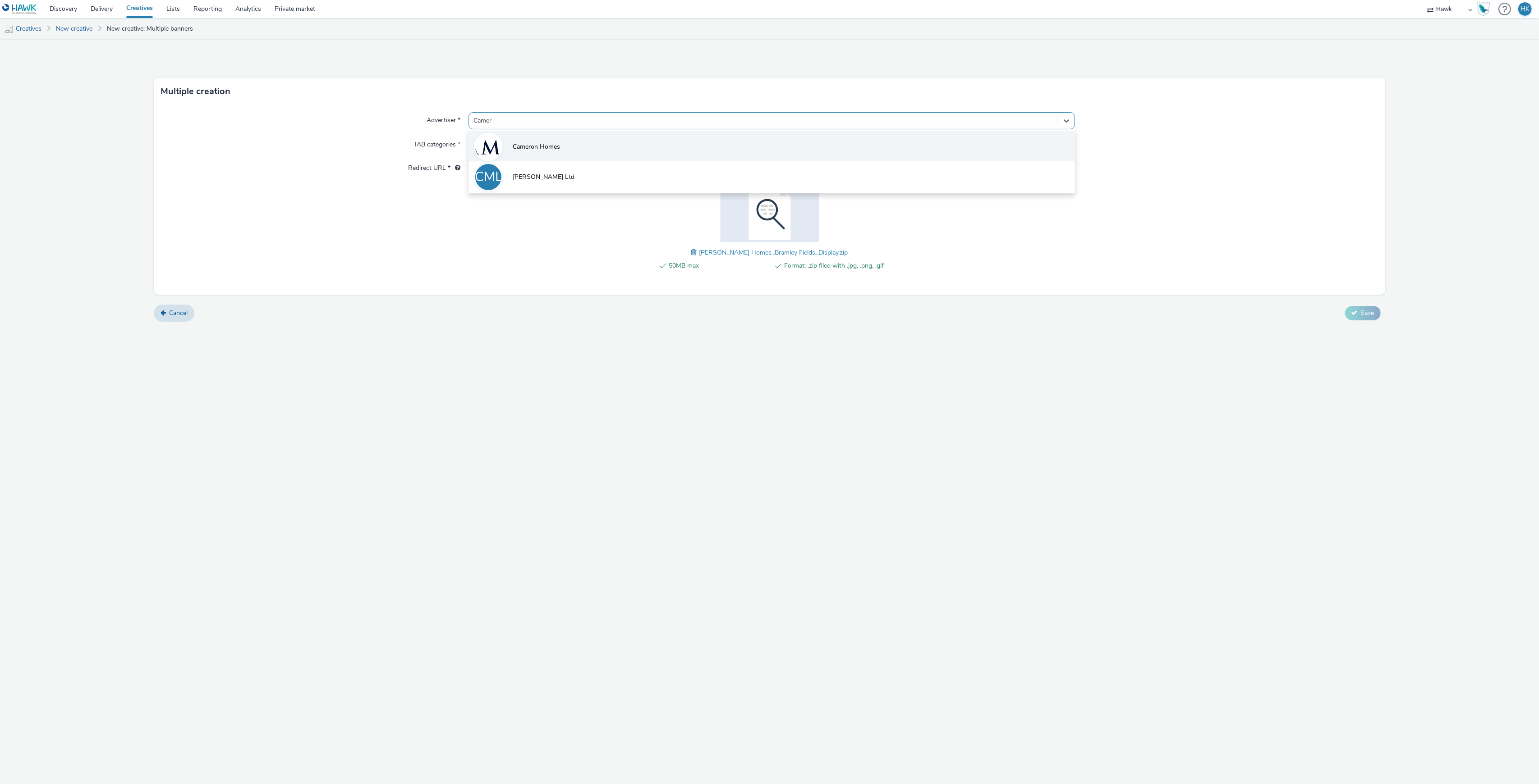
click at [545, 150] on span "Cameron Homes" at bounding box center [536, 147] width 47 height 9
type input "http://cameronhomes.co.uk"
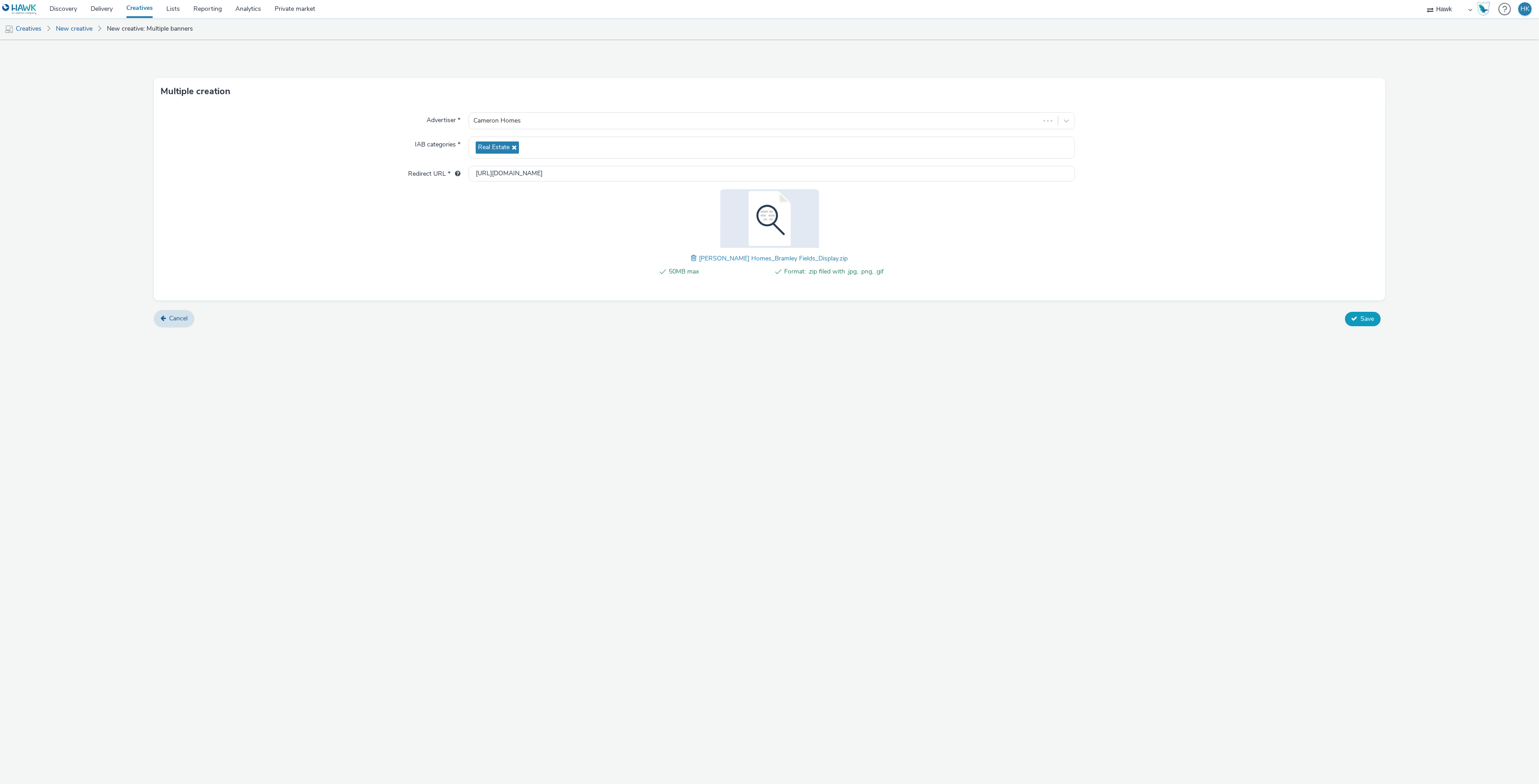
click at [1355, 315] on button "Save" at bounding box center [1363, 319] width 36 height 14
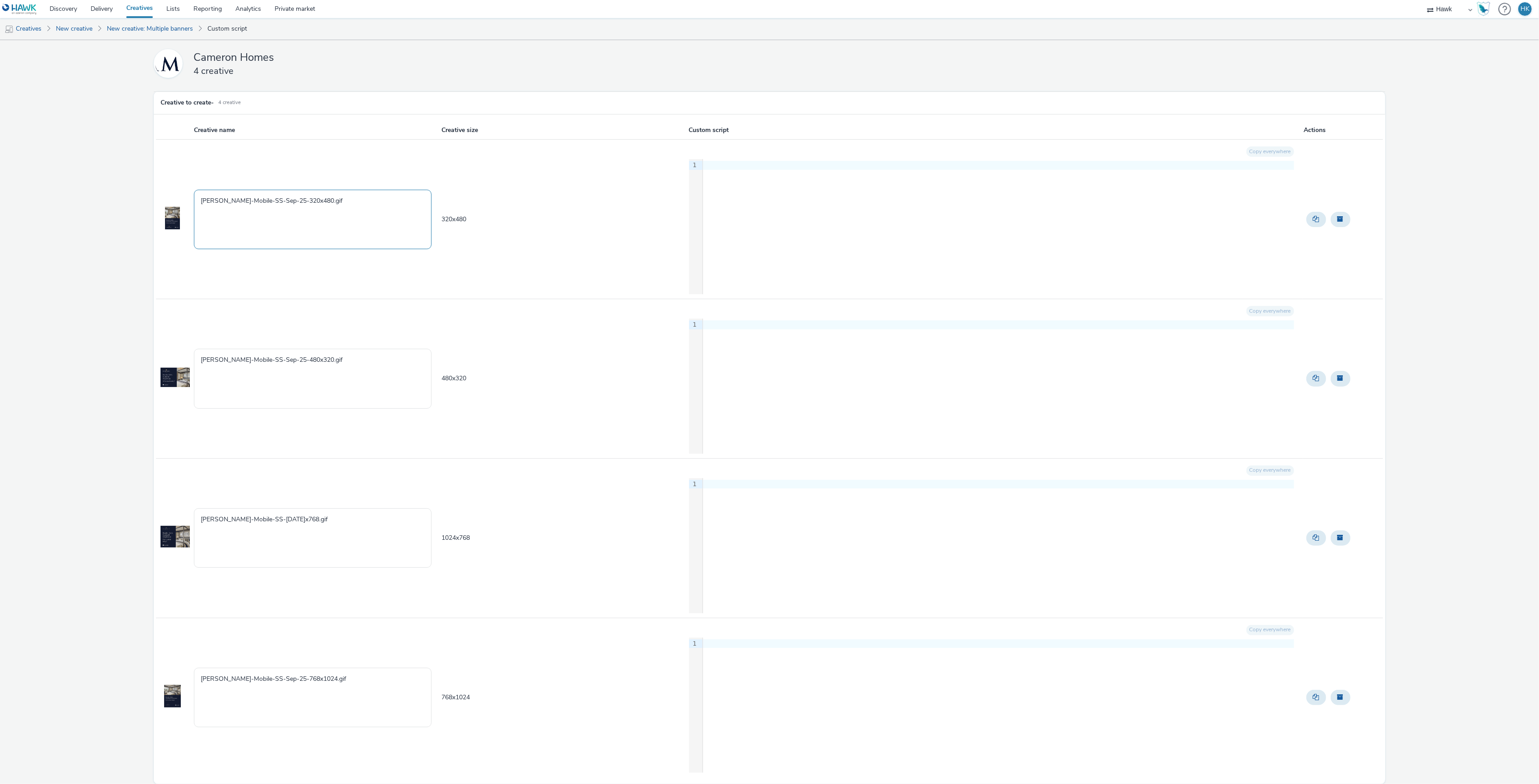
drag, startPoint x: 356, startPoint y: 202, endPoint x: 154, endPoint y: 200, distance: 202.0
click at [154, 200] on div "Creative name Creative size Custom script Actions Bramley-Fields-Mobile-SS-Sep-…" at bounding box center [769, 449] width 1231 height 670
paste textarea "UK_Cameron Homes_Bramley Fields_Hawk_Banner_300x250_45905"
drag, startPoint x: 401, startPoint y: 200, endPoint x: 356, endPoint y: 199, distance: 45.0
click at [356, 199] on textarea "UK_Cameron Homes_Bramley Fields_Hawk_Banner_300x250_45905" at bounding box center [313, 220] width 238 height 60
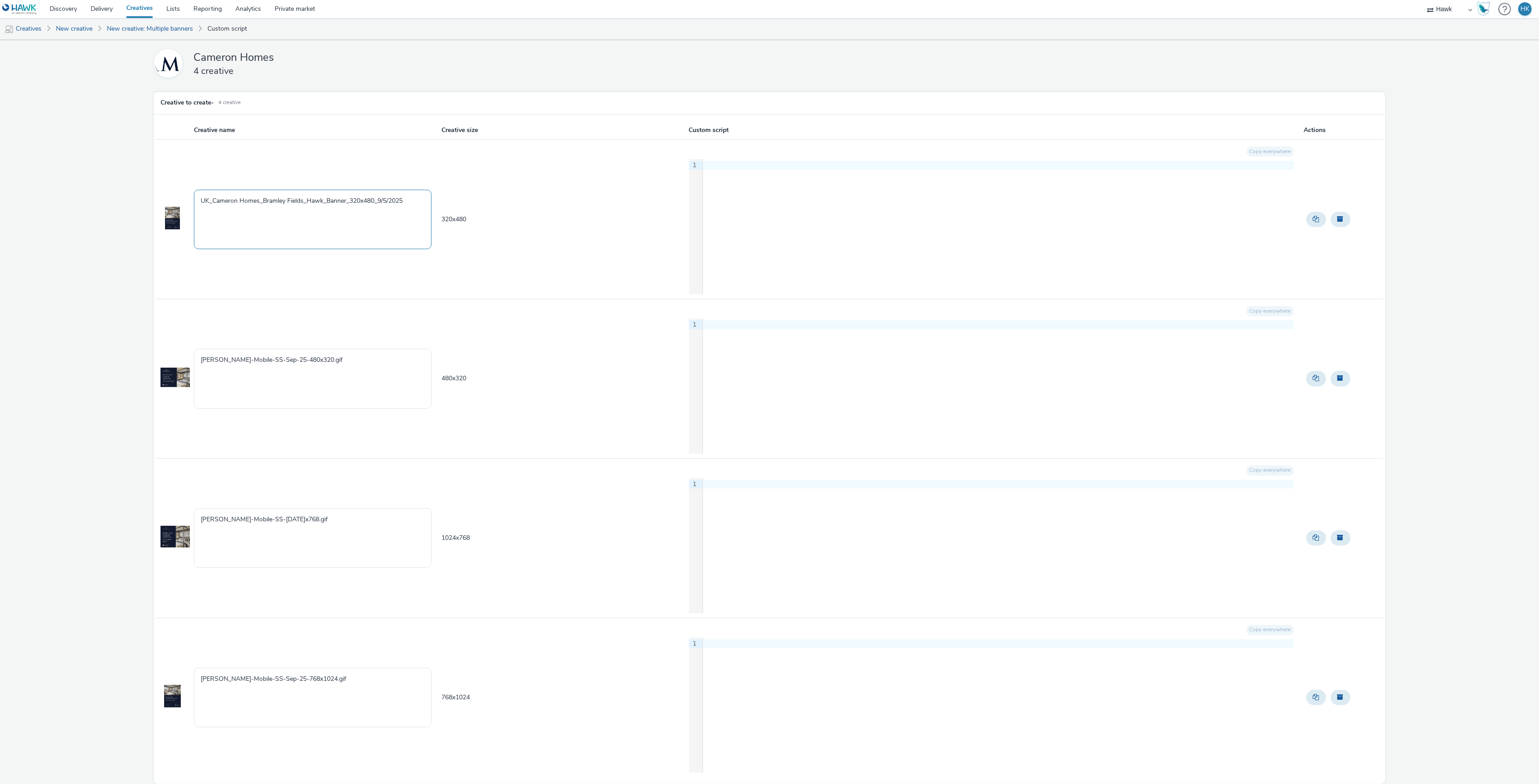
drag, startPoint x: 409, startPoint y: 202, endPoint x: 180, endPoint y: 198, distance: 229.0
click at [180, 198] on tr "UK_Cameron Homes_Bramley Fields_Hawk_Banner_320x480_9/5/2025 320 x 480 Copy eve…" at bounding box center [769, 219] width 1227 height 159
type textarea "UK_Cameron Homes_Bramley Fields_Hawk_Banner_320x480_9/5/2025"
drag, startPoint x: 368, startPoint y: 363, endPoint x: 177, endPoint y: 362, distance: 191.0
click at [177, 362] on tr "Bramley-Fields-Mobile-SS-Sep-25-480x320.gif 480 x 320 Copy everywhere 9 1 ›" at bounding box center [769, 379] width 1227 height 159
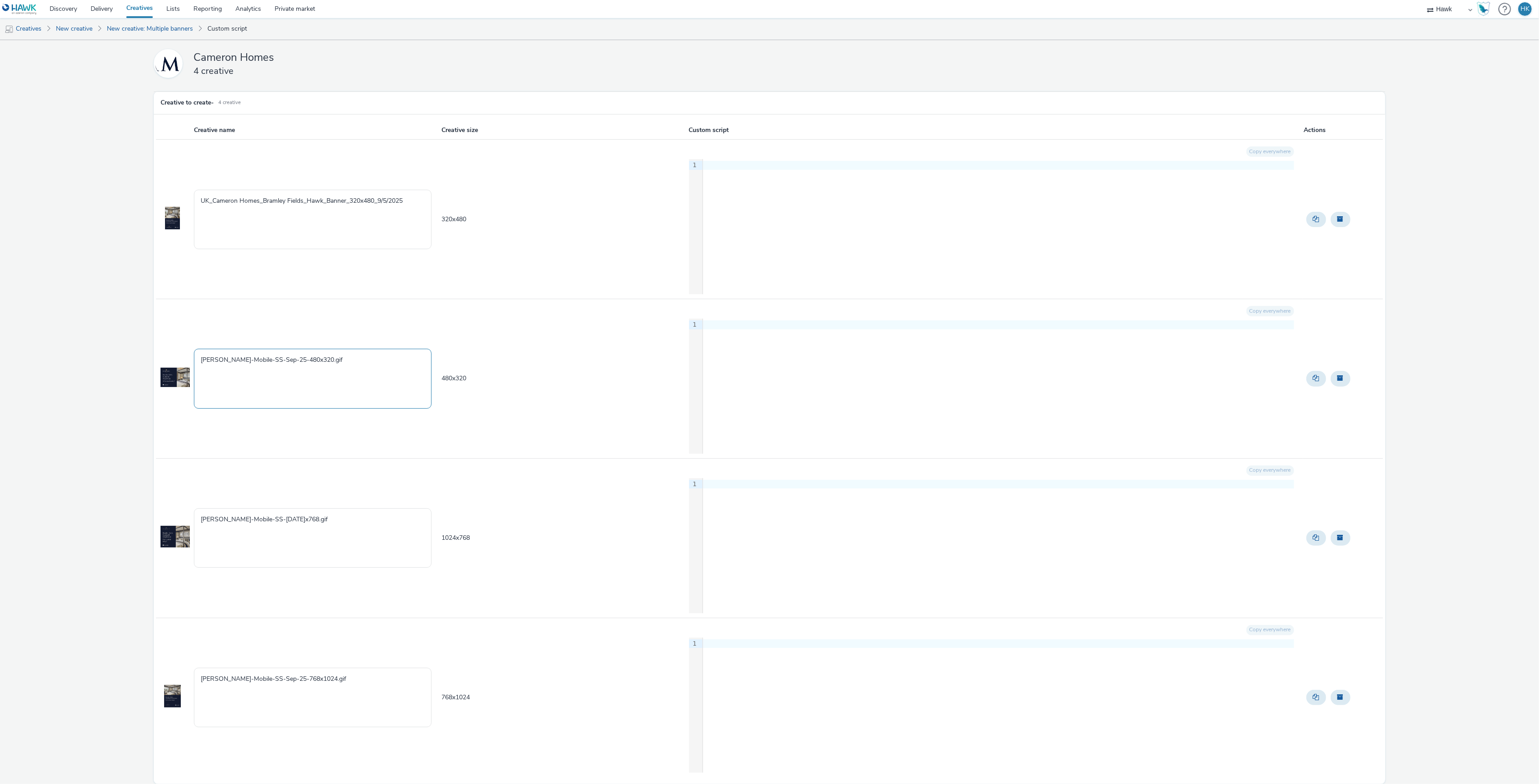
paste textarea "UK_Cameron Homes_Bramley Fields_Hawk_Banner_320x480_9/5/2025"
drag, startPoint x: 374, startPoint y: 362, endPoint x: 349, endPoint y: 361, distance: 25.0
click at [349, 361] on textarea "UK_Cameron Homes_Bramley Fields_Hawk_Banner_320x480_9/5/2025" at bounding box center [313, 379] width 238 height 60
type textarea "UK_Cameron Homes_Bramley Fields_Hawk_Banner_480x320_9/5/2025"
drag, startPoint x: 361, startPoint y: 524, endPoint x: 168, endPoint y: 528, distance: 193.0
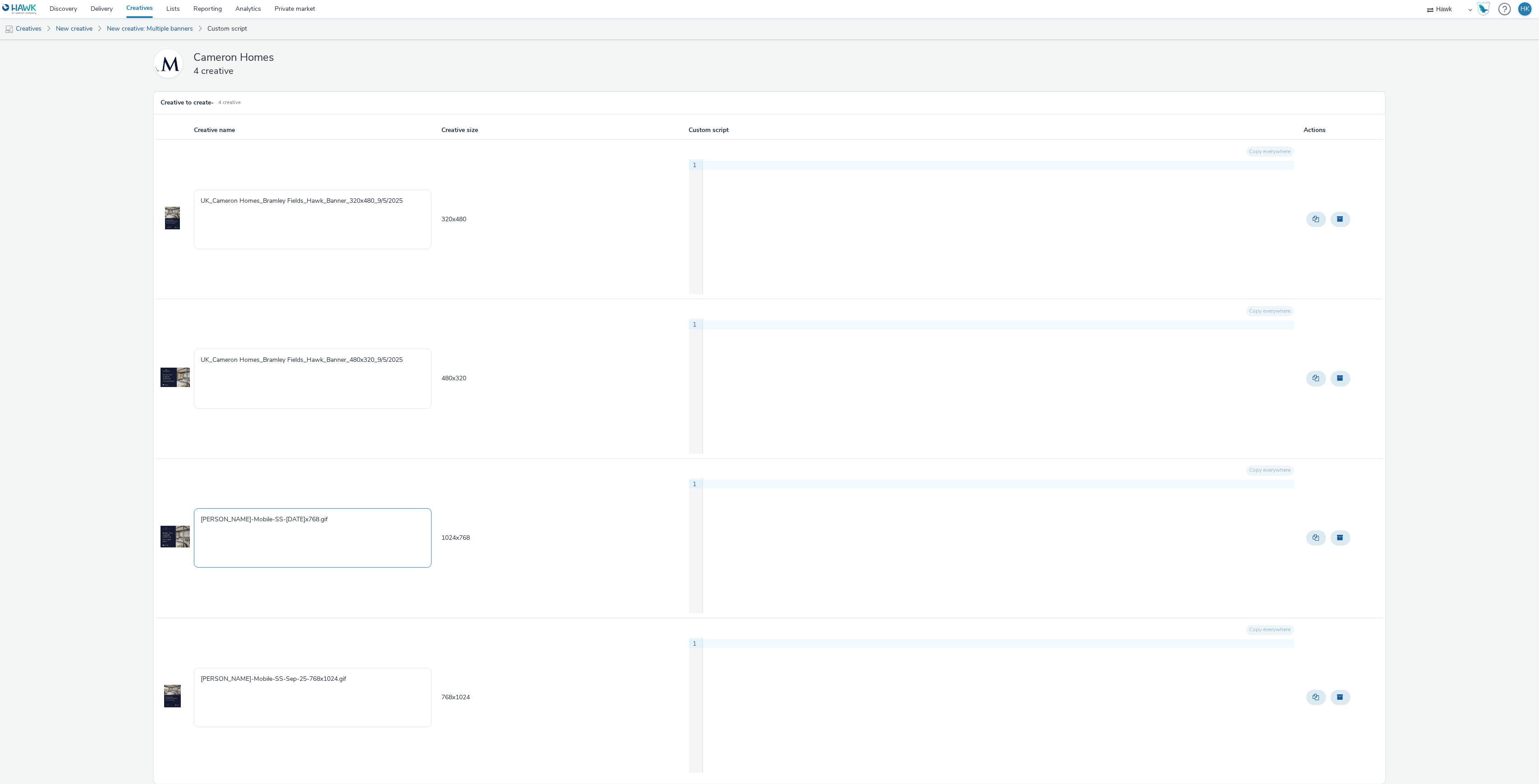
click at [168, 528] on tr "Bramley-Fields-Mobile-SS-Sep-25-1024x768.gif 1024 x 768 Copy everywhere 9 1 ›" at bounding box center [769, 538] width 1227 height 159
paste textarea "UK_Cameron Homes_Bramley Fields_Hawk_Banner_320x480_9/5/2025"
click at [374, 523] on textarea "UK_Cameron Homes_Bramley Fields_Hawk_Banner_320x480_9/5/2025" at bounding box center [313, 538] width 238 height 60
drag, startPoint x: 374, startPoint y: 519, endPoint x: 350, endPoint y: 520, distance: 24.0
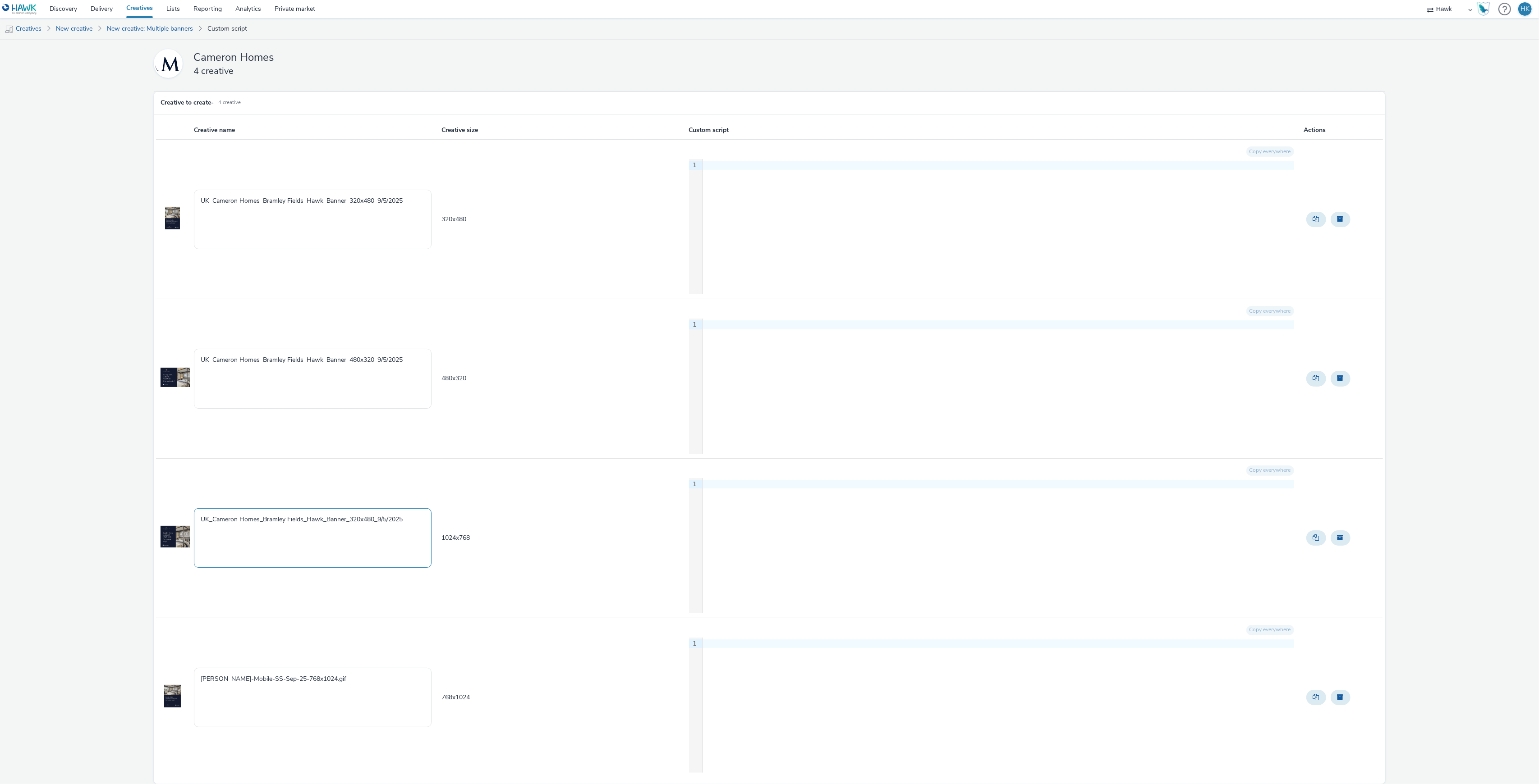
click at [350, 520] on textarea "UK_Cameron Homes_Bramley Fields_Hawk_Banner_320x480_9/5/2025" at bounding box center [313, 538] width 238 height 60
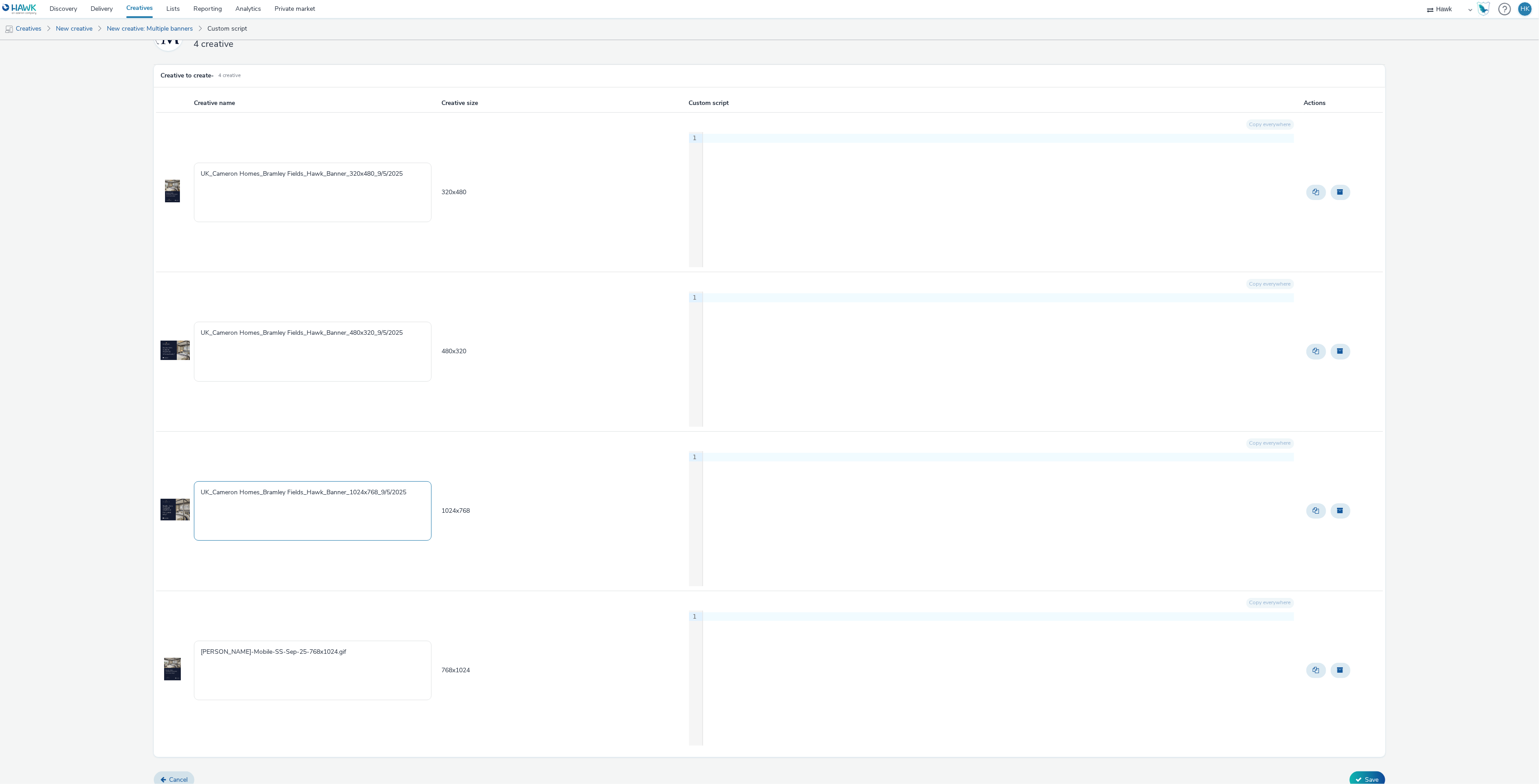
scroll to position [39, 0]
type textarea "UK_Cameron Homes_Bramley Fields_Hawk_Banner_1024x768_9/5/2025"
drag, startPoint x: 369, startPoint y: 646, endPoint x: 206, endPoint y: 644, distance: 163.0
click at [206, 644] on textarea "Bramley-Fields-Mobile-SS-Sep-25-768x1024.gif" at bounding box center [313, 662] width 238 height 60
type textarea "B"
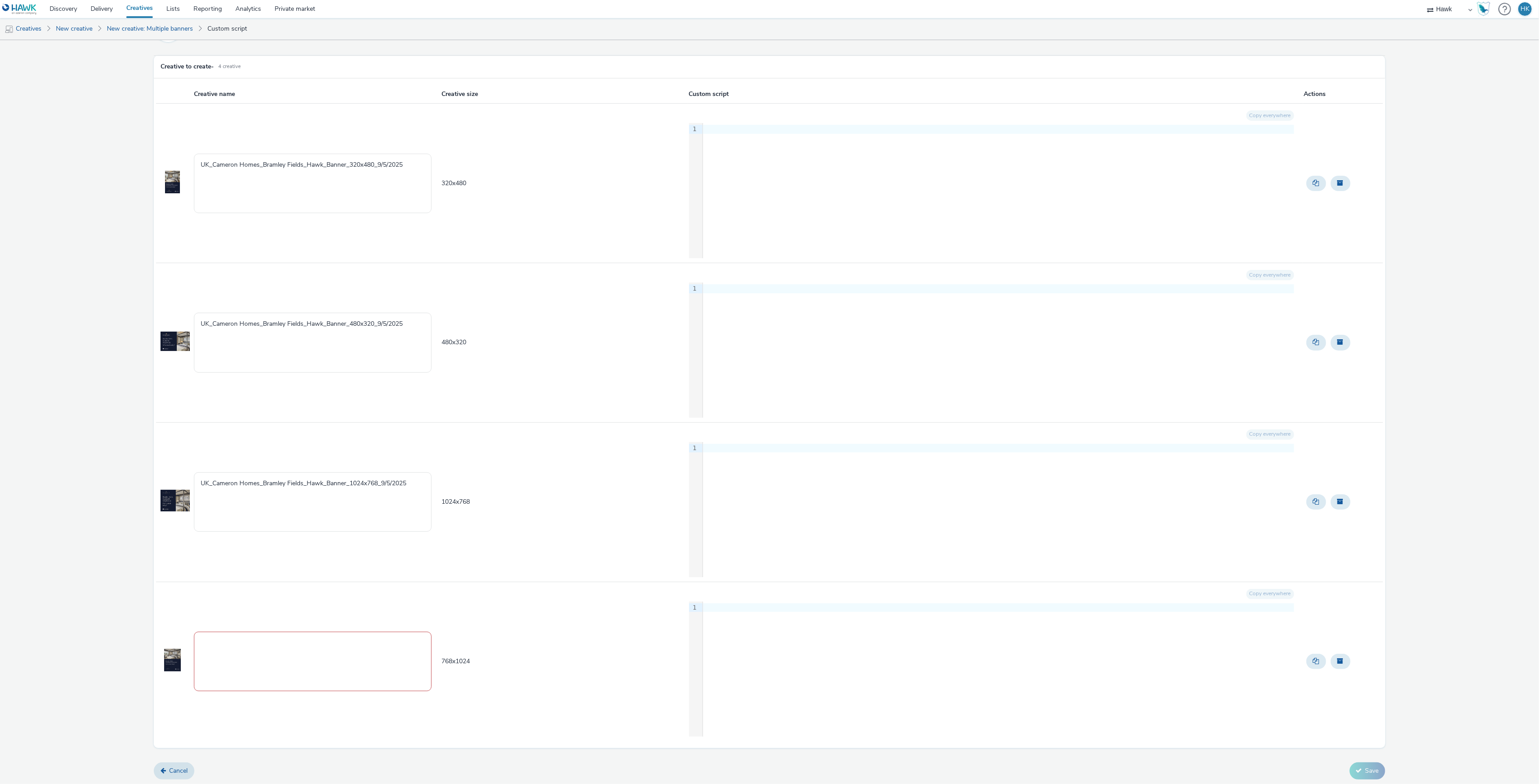
paste textarea "UK_Cameron Homes_Bramley Fields_Hawk_Banner_320x480_9/5/2025"
drag, startPoint x: 374, startPoint y: 641, endPoint x: 351, endPoint y: 641, distance: 23.0
click at [351, 641] on textarea "UK_Cameron Homes_Bramley Fields_Hawk_Banner_320x480_9/5/2025" at bounding box center [313, 662] width 238 height 60
type textarea "UK_Cameron Homes_Bramley Fields_Hawk_Banner_768x1024_9/5/2025"
click at [1357, 776] on button "Save" at bounding box center [1368, 771] width 36 height 17
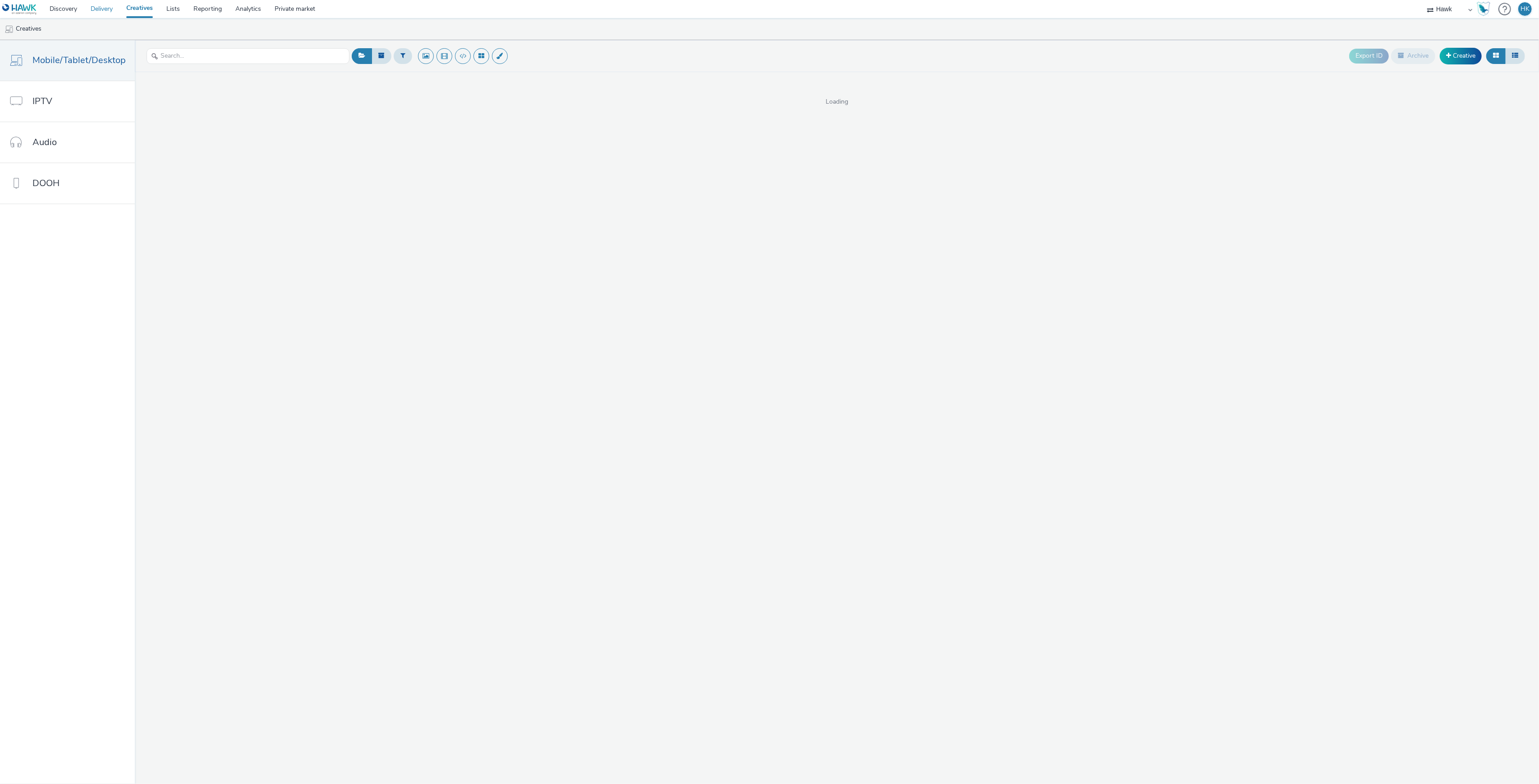
click at [96, 11] on link "Delivery" at bounding box center [102, 9] width 36 height 18
